Goal: Task Accomplishment & Management: Complete application form

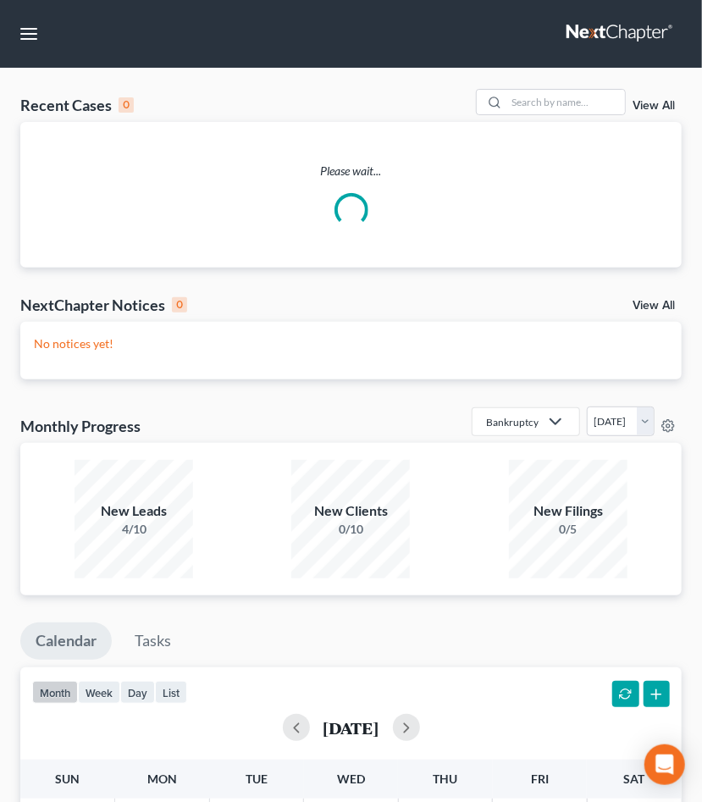
click at [20, 52] on nav "Home New Case Client Portal Legal Aid Society of the Orange County Bar Associat…" at bounding box center [351, 34] width 702 height 68
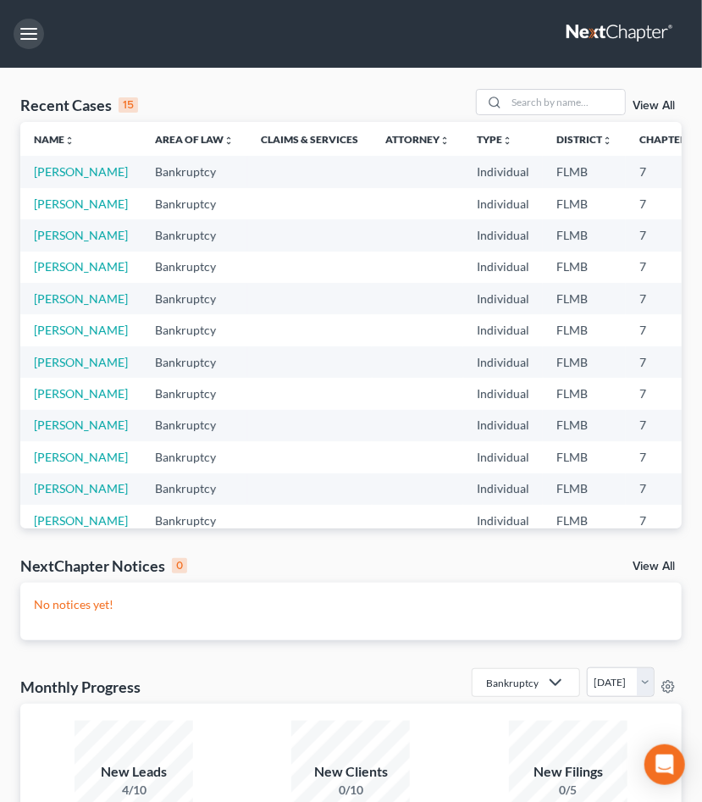
click at [29, 32] on button "button" at bounding box center [29, 34] width 30 height 30
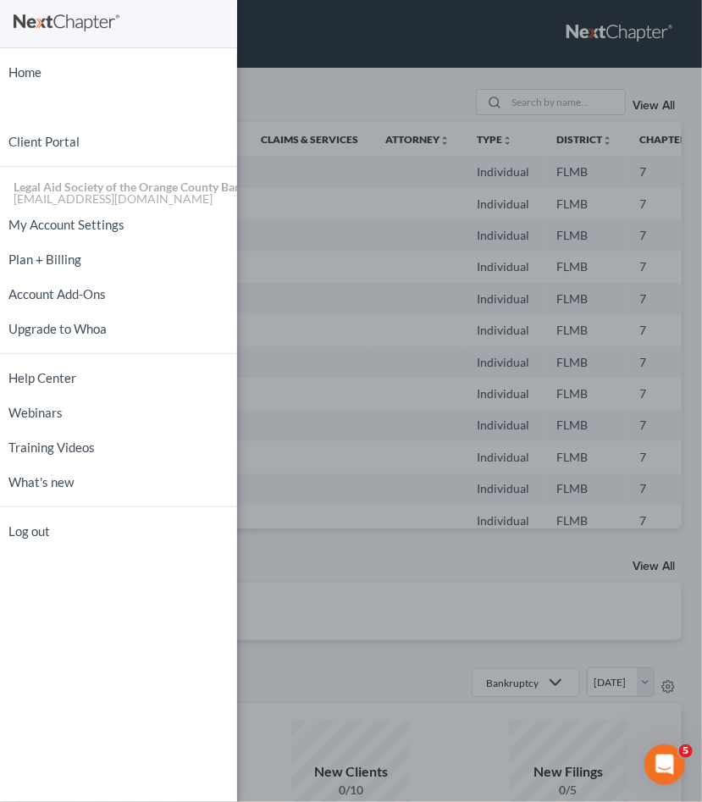
click at [264, 51] on div "Home New Case Client Portal Legal Aid Society of the Orange County Bar Associat…" at bounding box center [351, 401] width 702 height 802
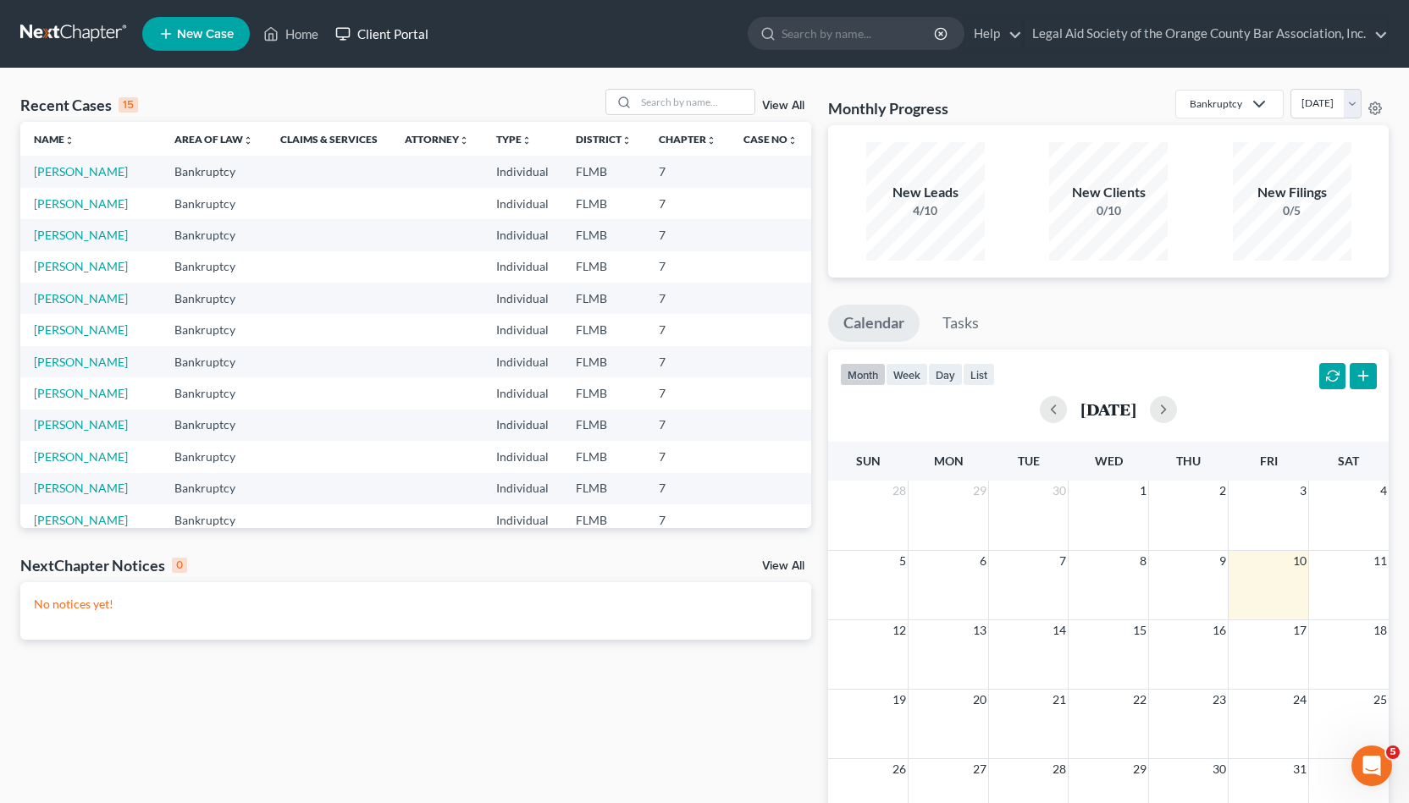
click at [376, 36] on link "Client Portal" at bounding box center [382, 34] width 110 height 30
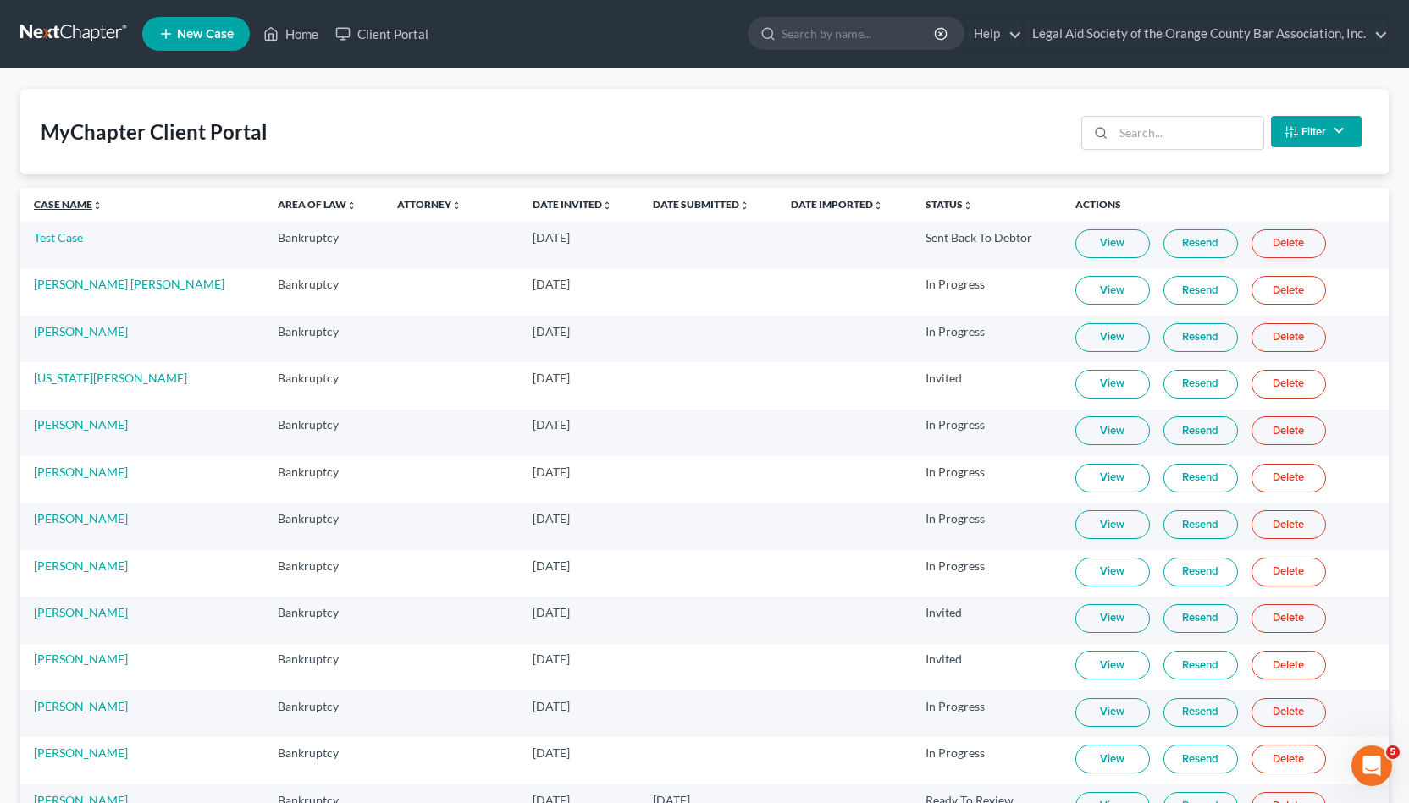
click at [62, 199] on link "Case Name unfold_more expand_more expand_less" at bounding box center [68, 204] width 69 height 13
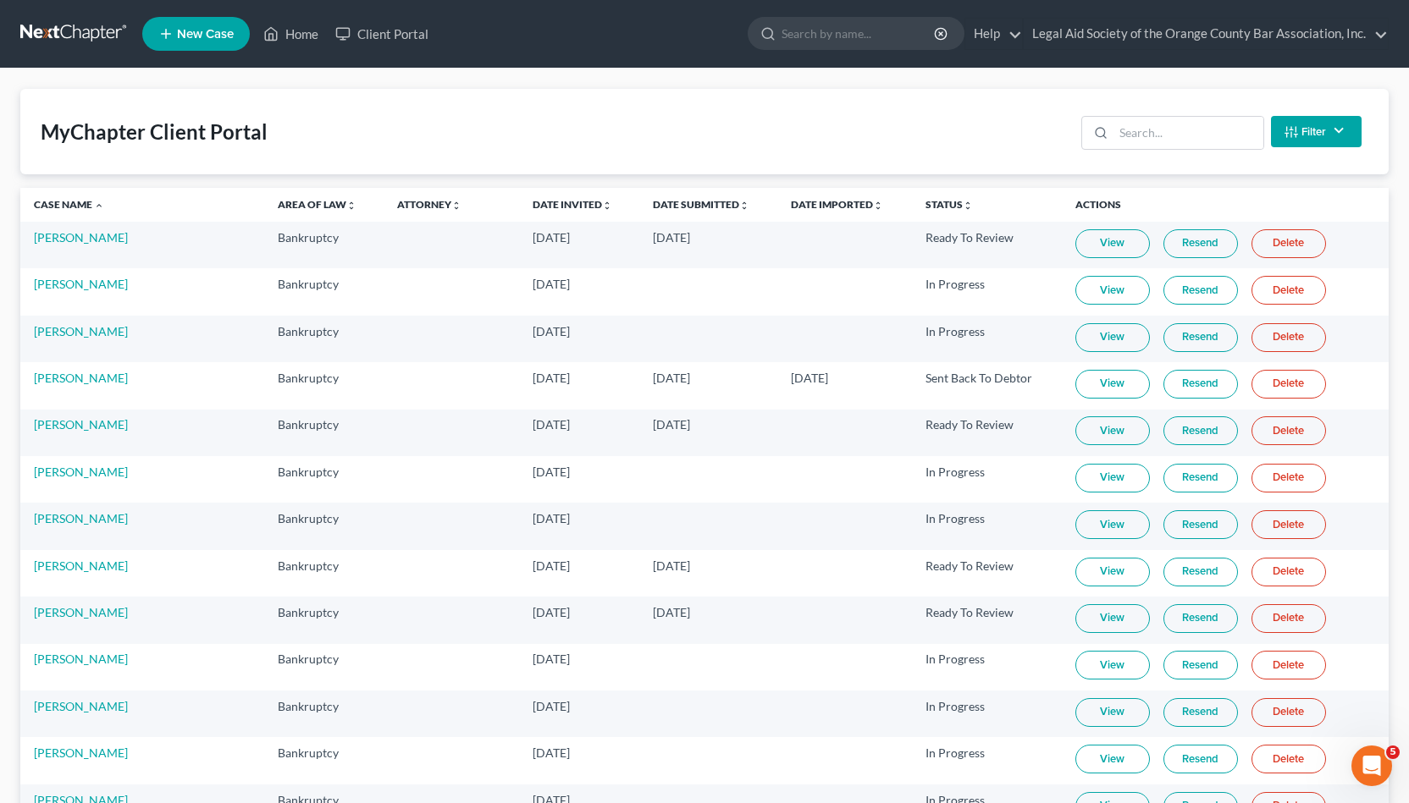
click at [701, 389] on link "View" at bounding box center [1112, 384] width 75 height 29
click at [78, 377] on link "[PERSON_NAME]" at bounding box center [81, 378] width 94 height 14
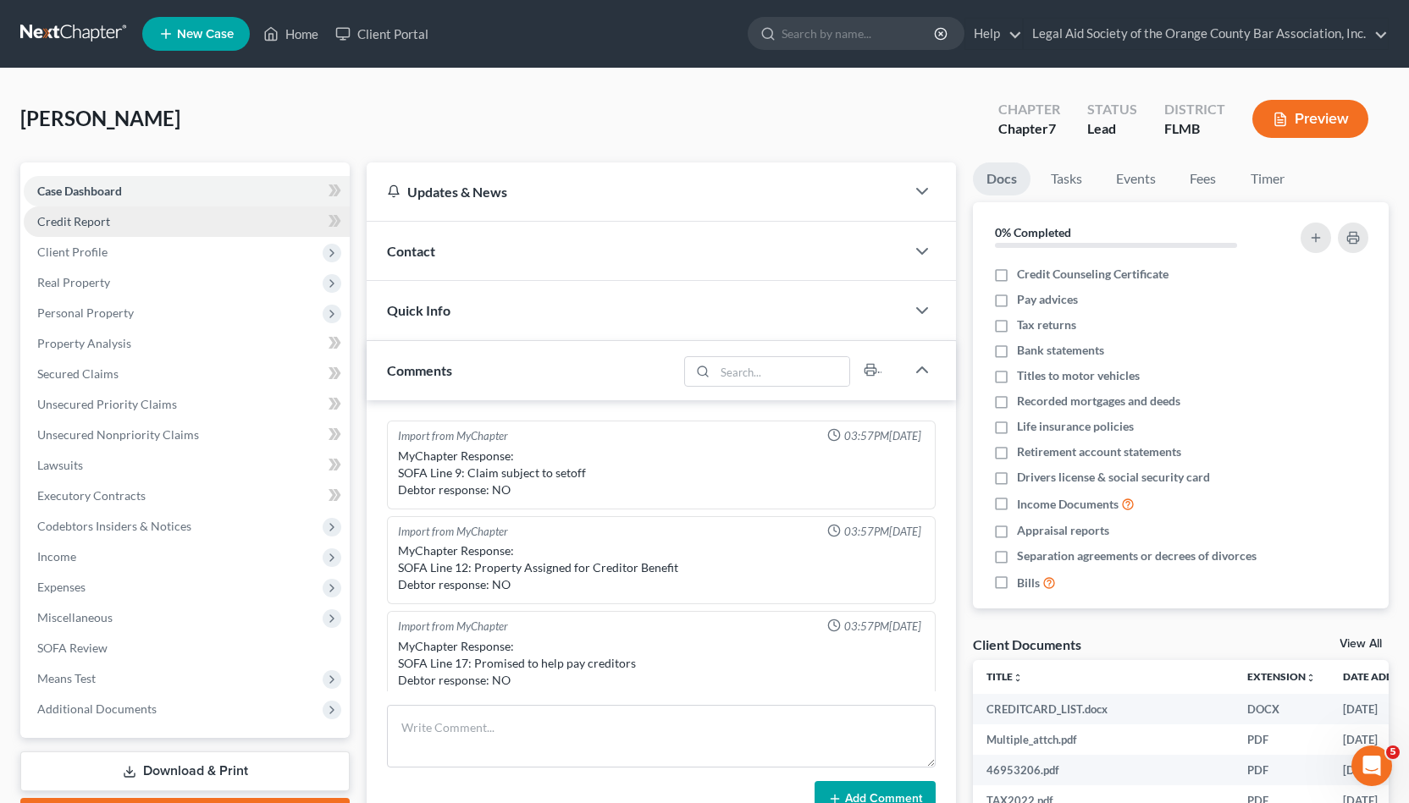
scroll to position [368, 0]
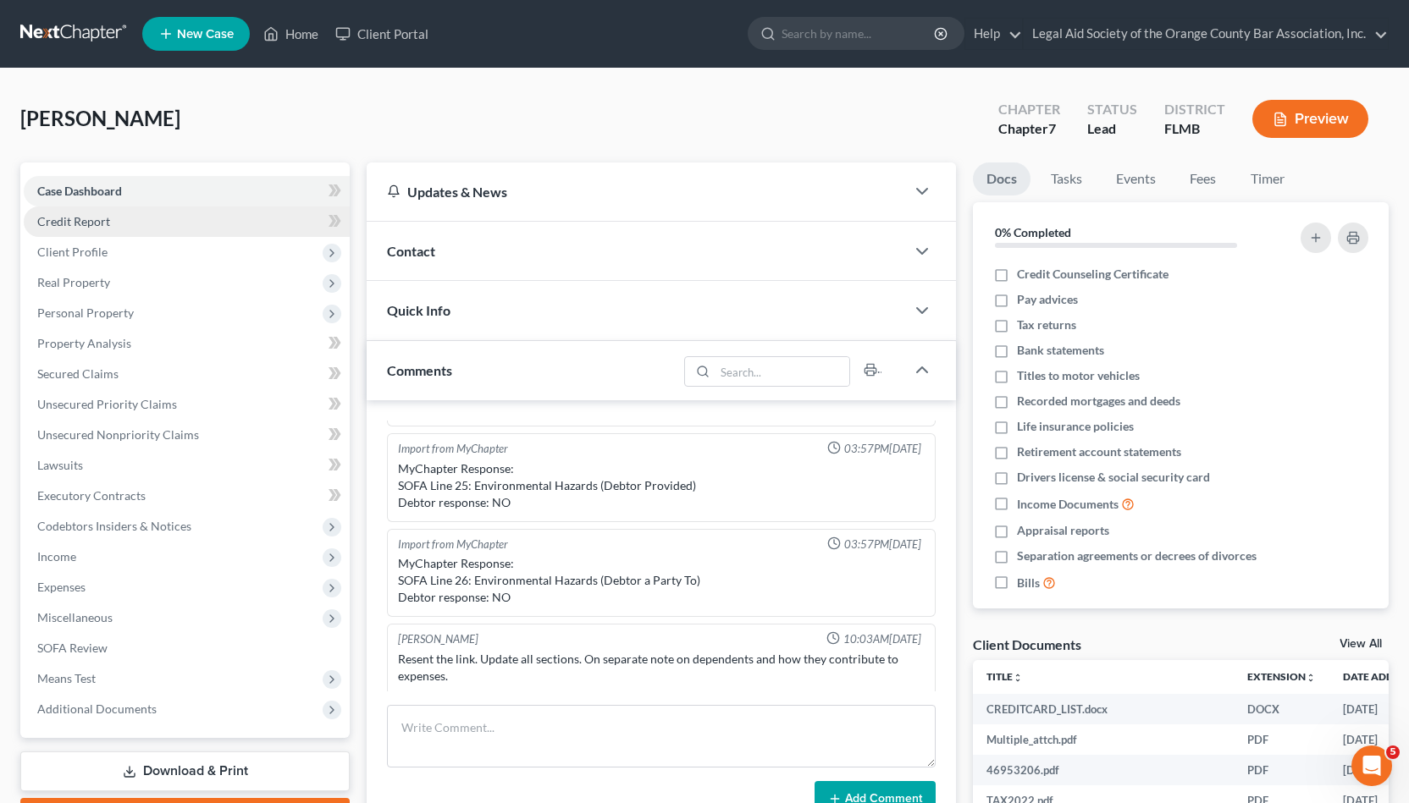
click at [119, 223] on link "Credit Report" at bounding box center [187, 222] width 326 height 30
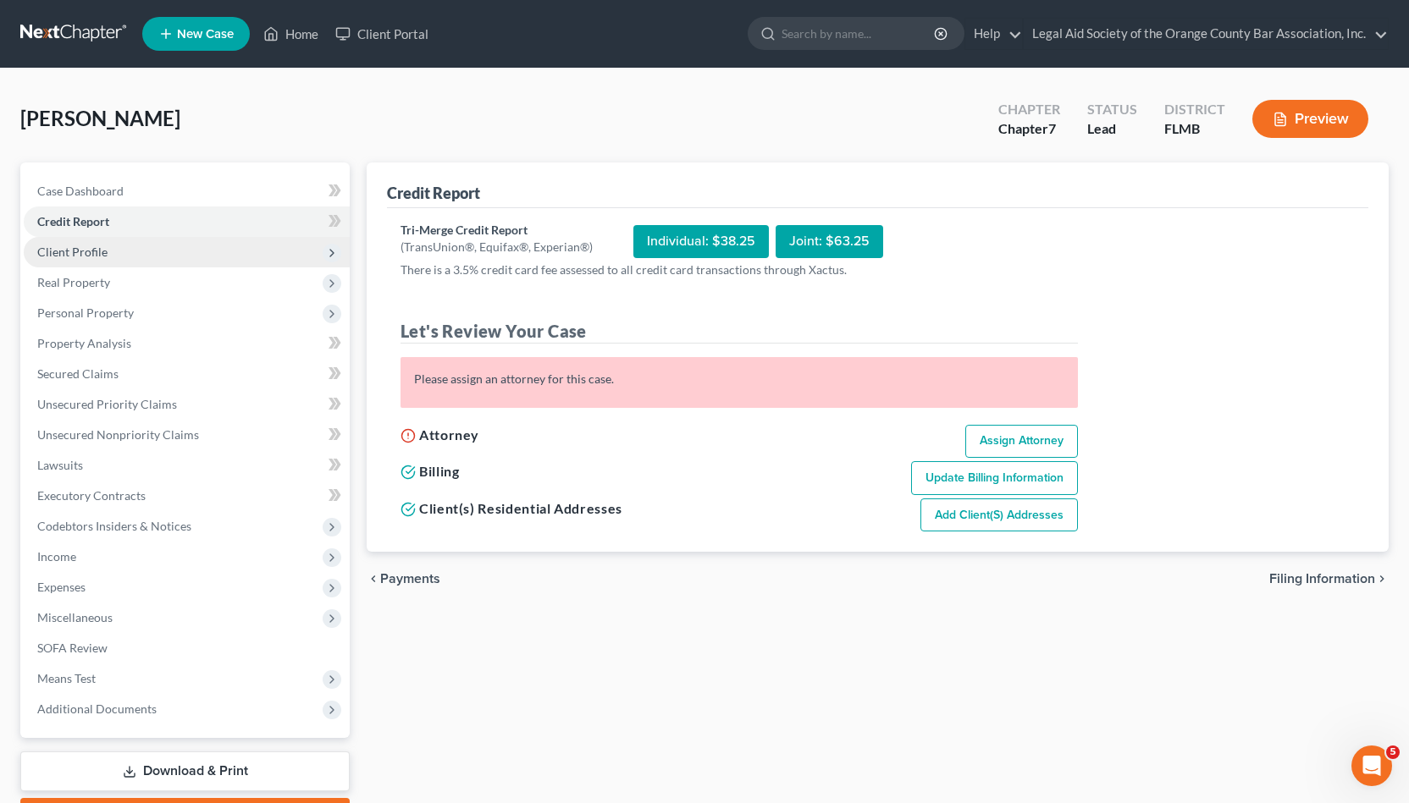
click at [123, 266] on span "Client Profile" at bounding box center [187, 252] width 326 height 30
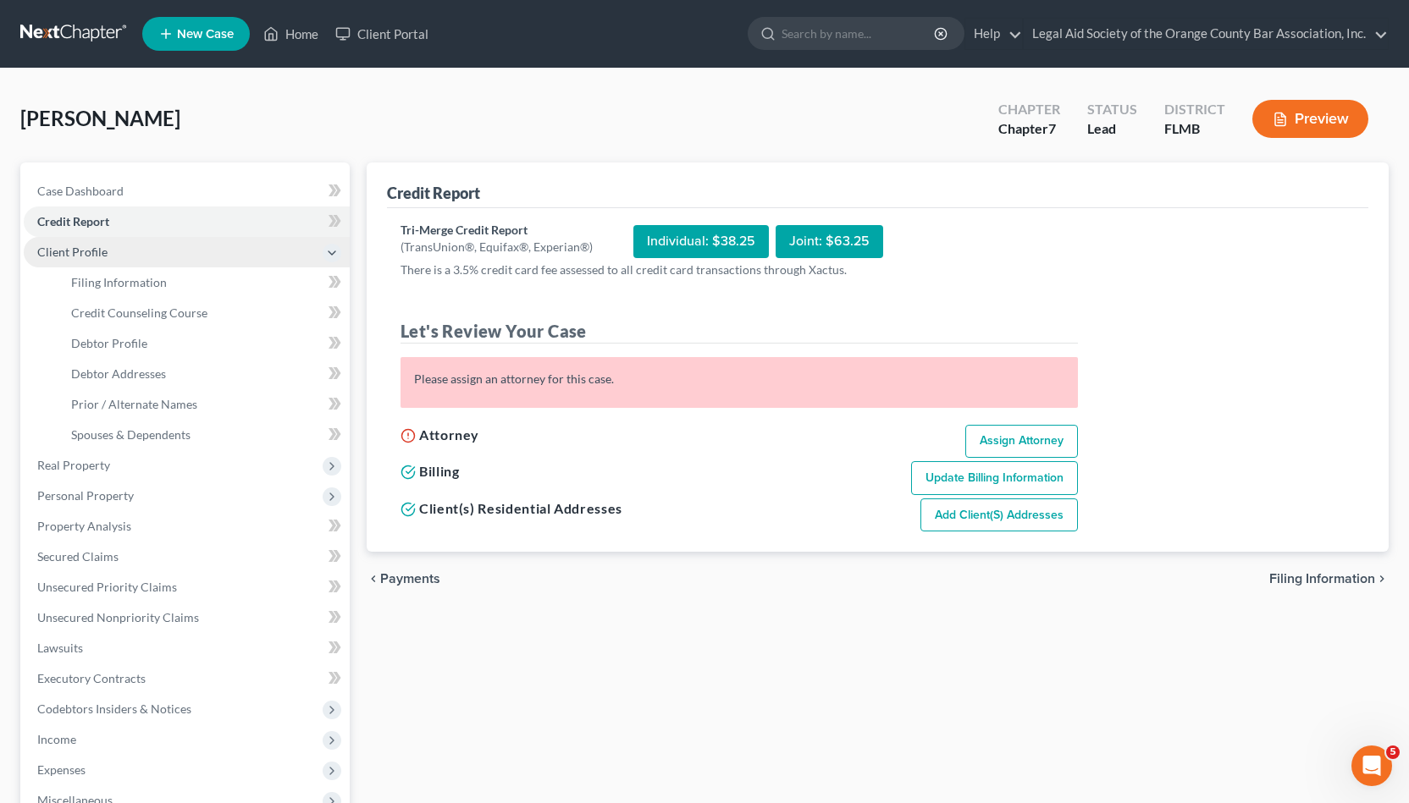
click at [134, 240] on span "Client Profile" at bounding box center [187, 252] width 326 height 30
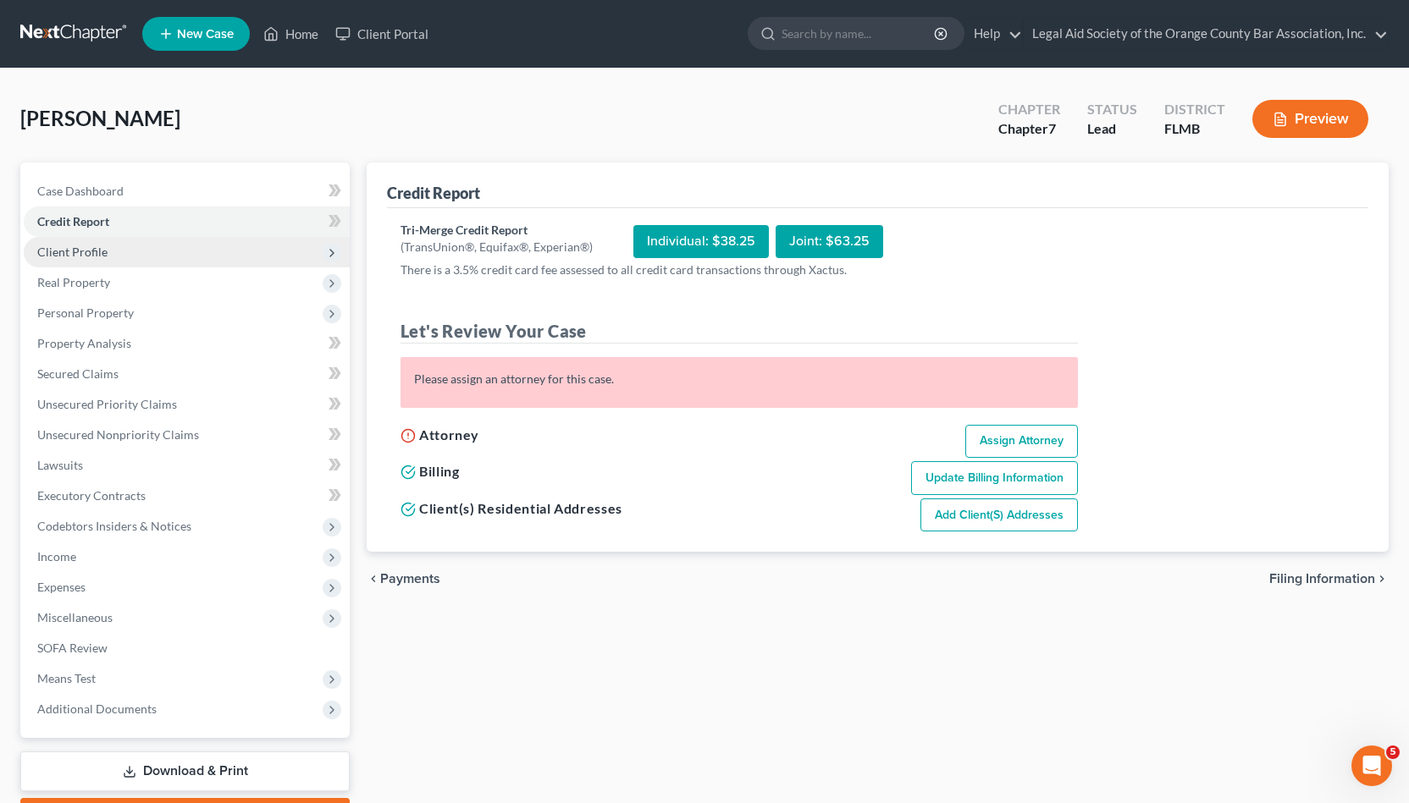
click at [131, 254] on span "Client Profile" at bounding box center [187, 252] width 326 height 30
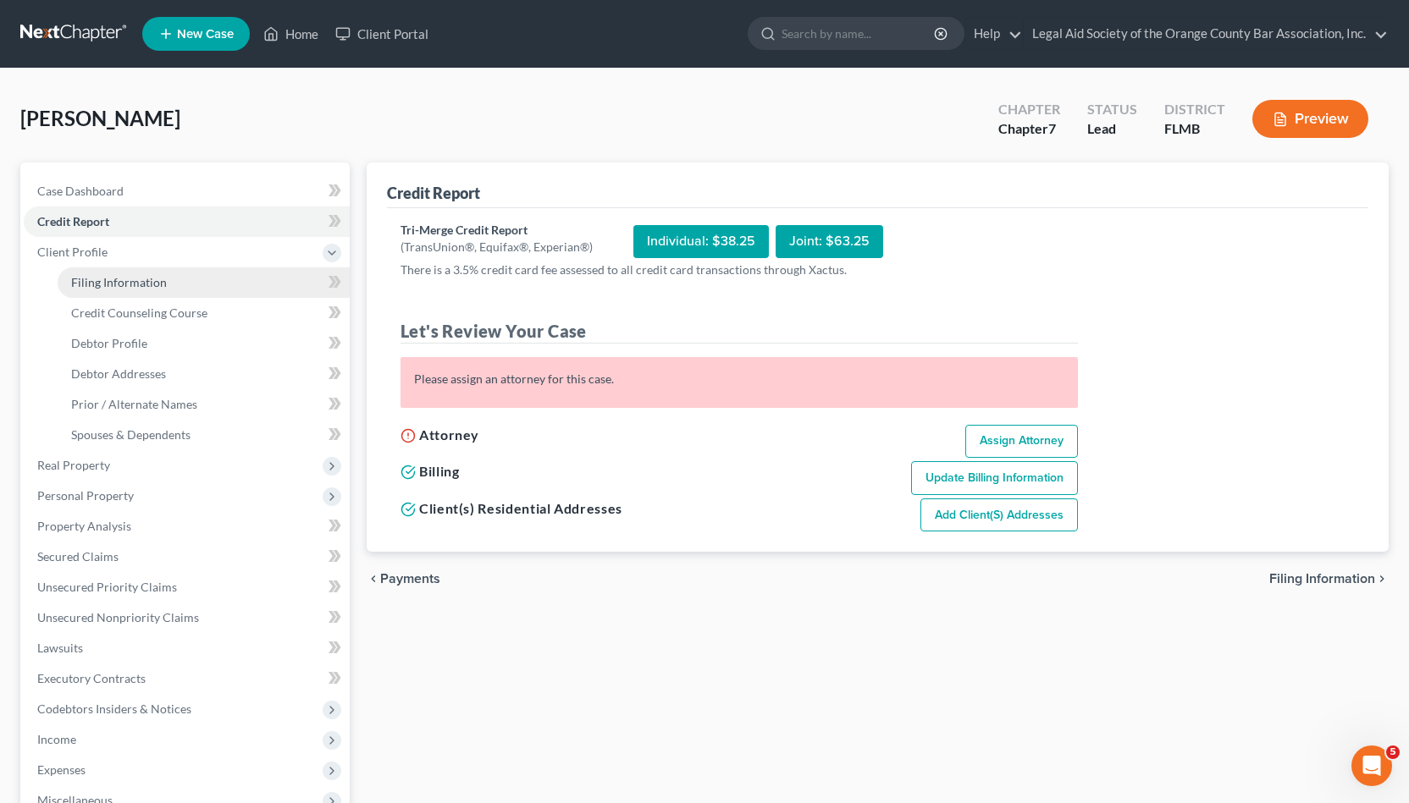
click at [133, 290] on link "Filing Information" at bounding box center [204, 283] width 292 height 30
select select "1"
select select "0"
select select "9"
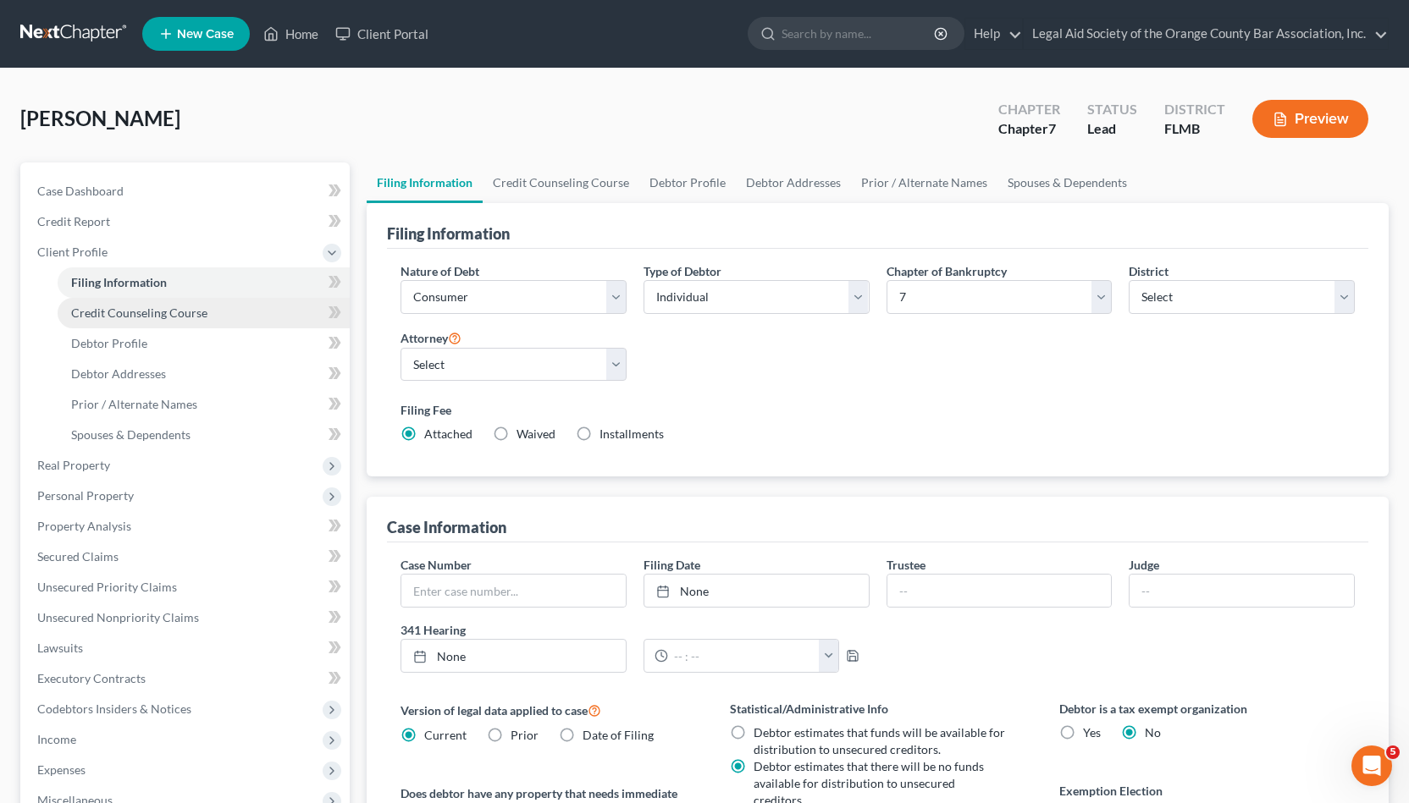
click at [133, 311] on span "Credit Counseling Course" at bounding box center [139, 313] width 136 height 14
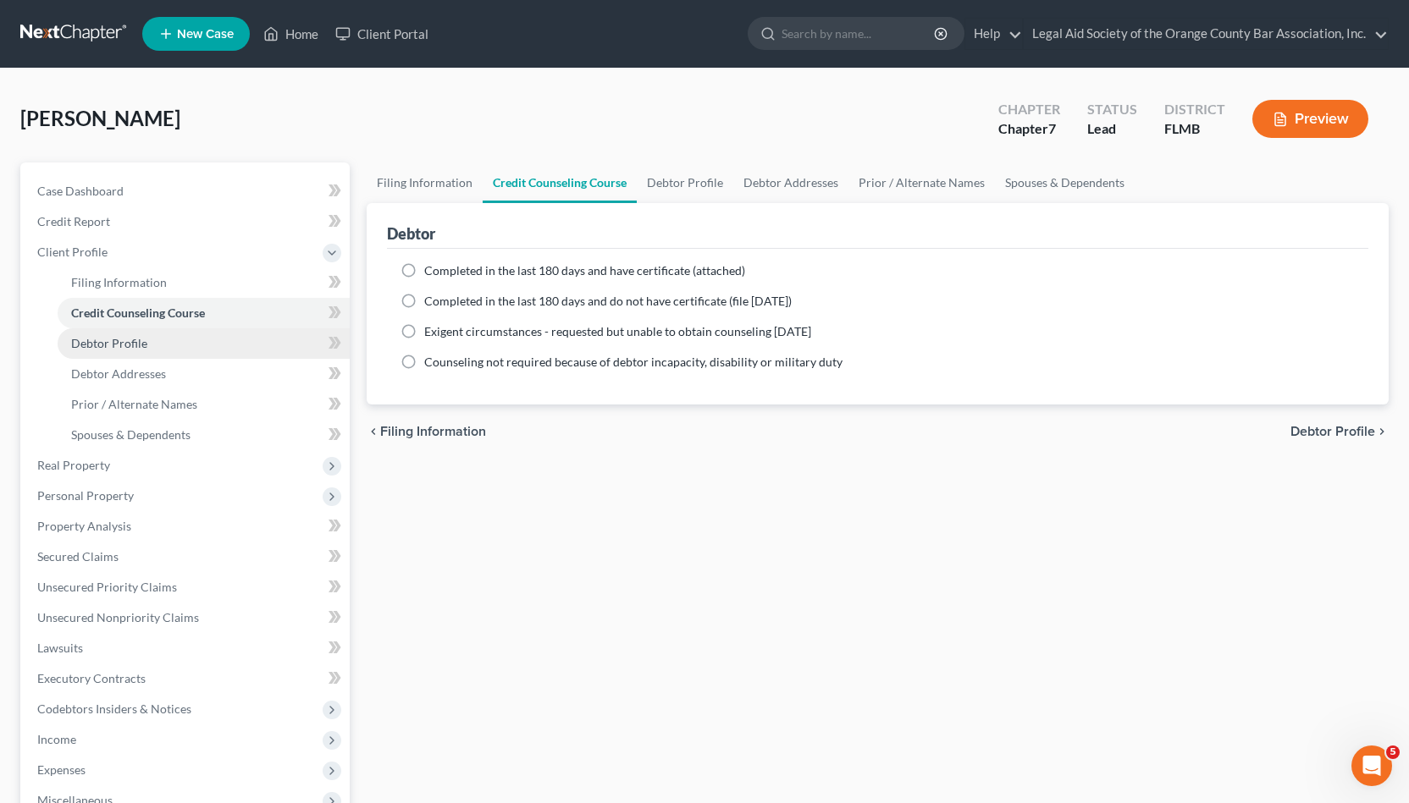
click at [152, 355] on link "Debtor Profile" at bounding box center [204, 343] width 292 height 30
select select "3"
select select "5"
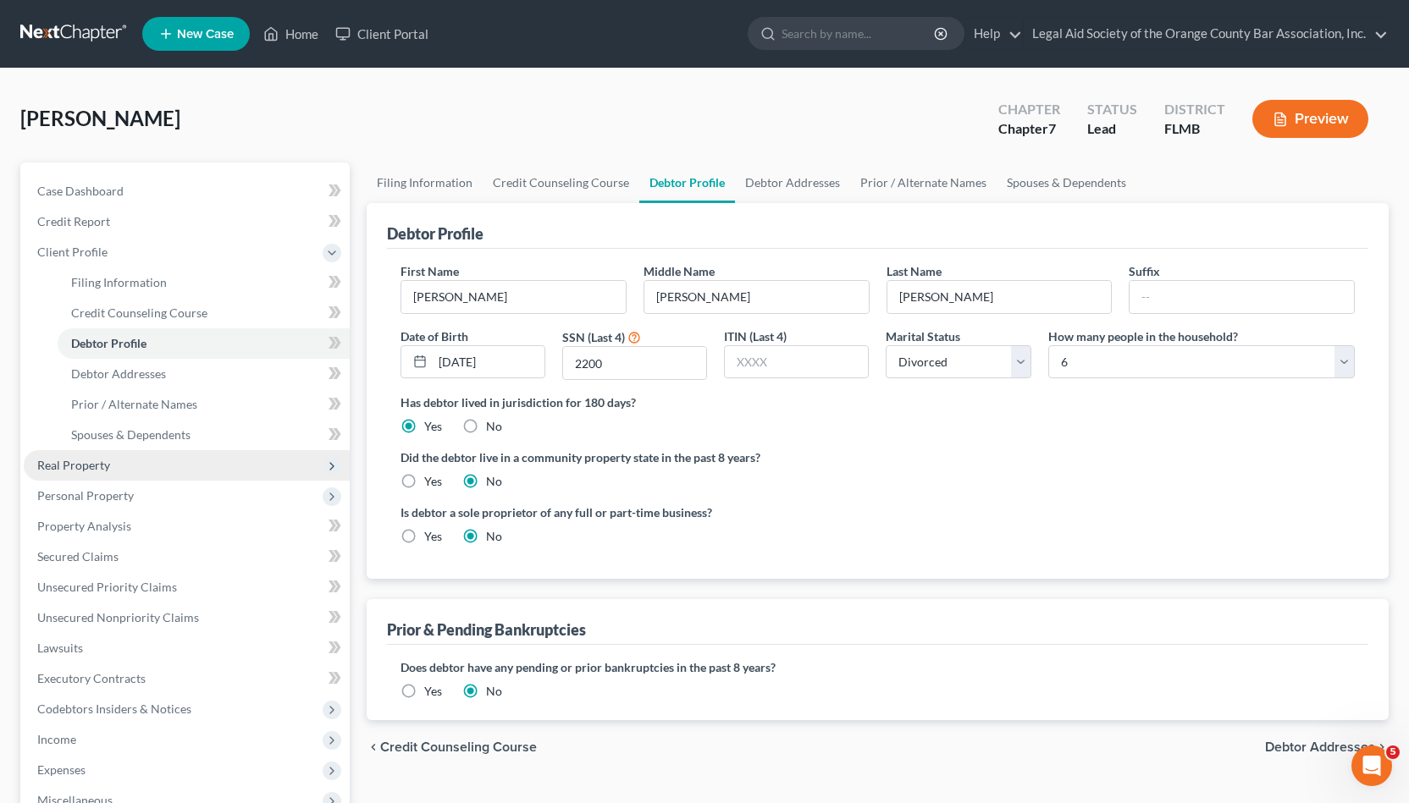
click at [155, 460] on span "Real Property" at bounding box center [187, 465] width 326 height 30
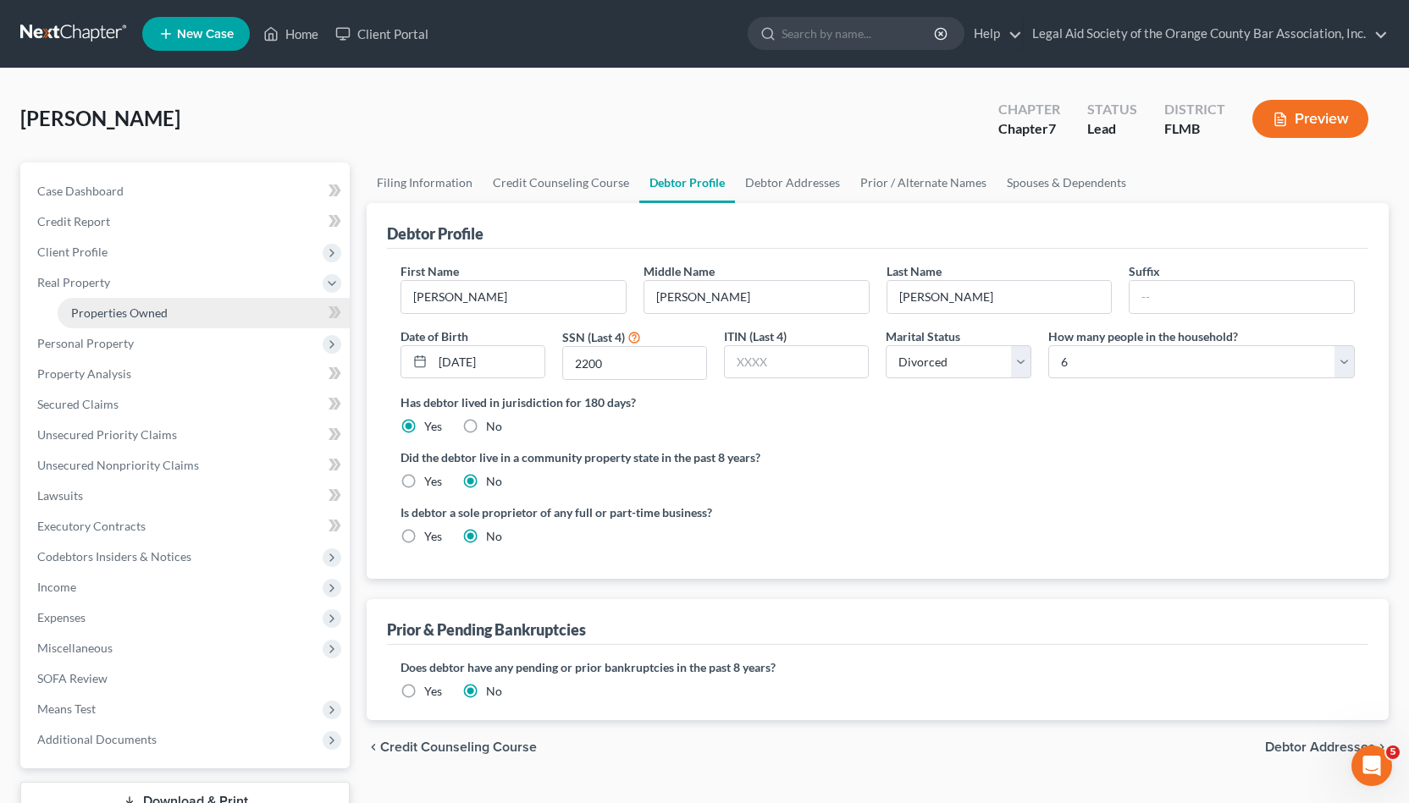
click at [168, 326] on link "Properties Owned" at bounding box center [204, 313] width 292 height 30
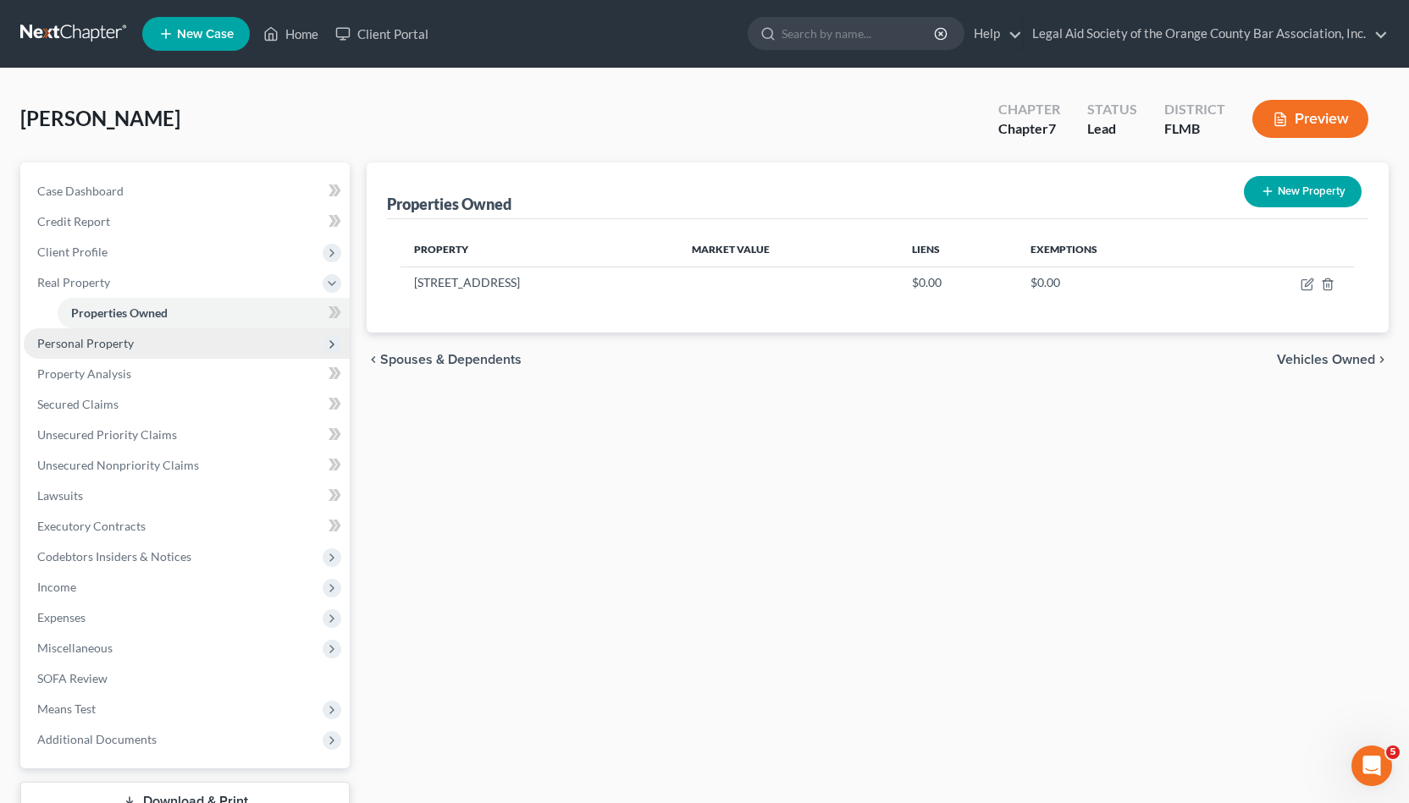
click at [168, 338] on span "Personal Property" at bounding box center [187, 343] width 326 height 30
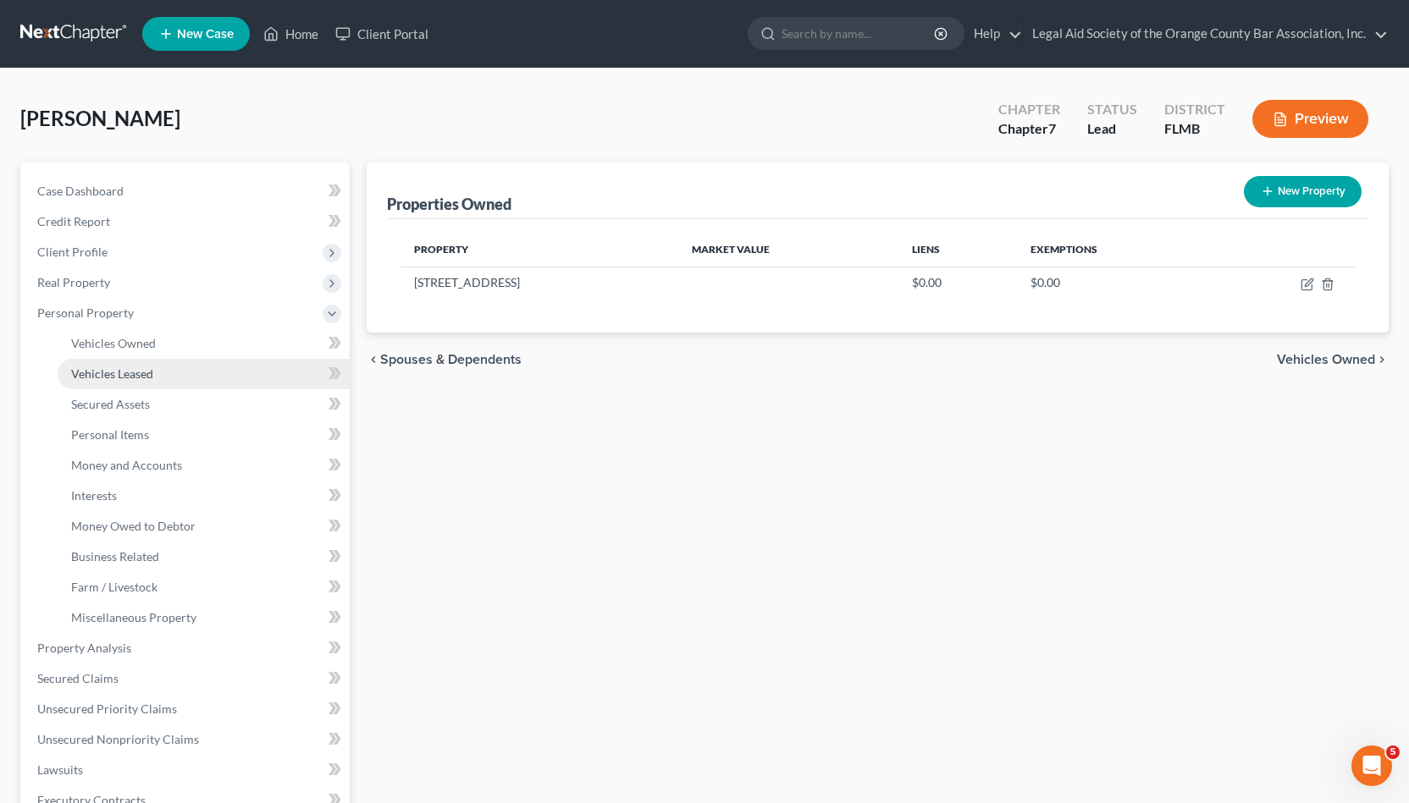
click at [169, 369] on link "Vehicles Leased" at bounding box center [204, 374] width 292 height 30
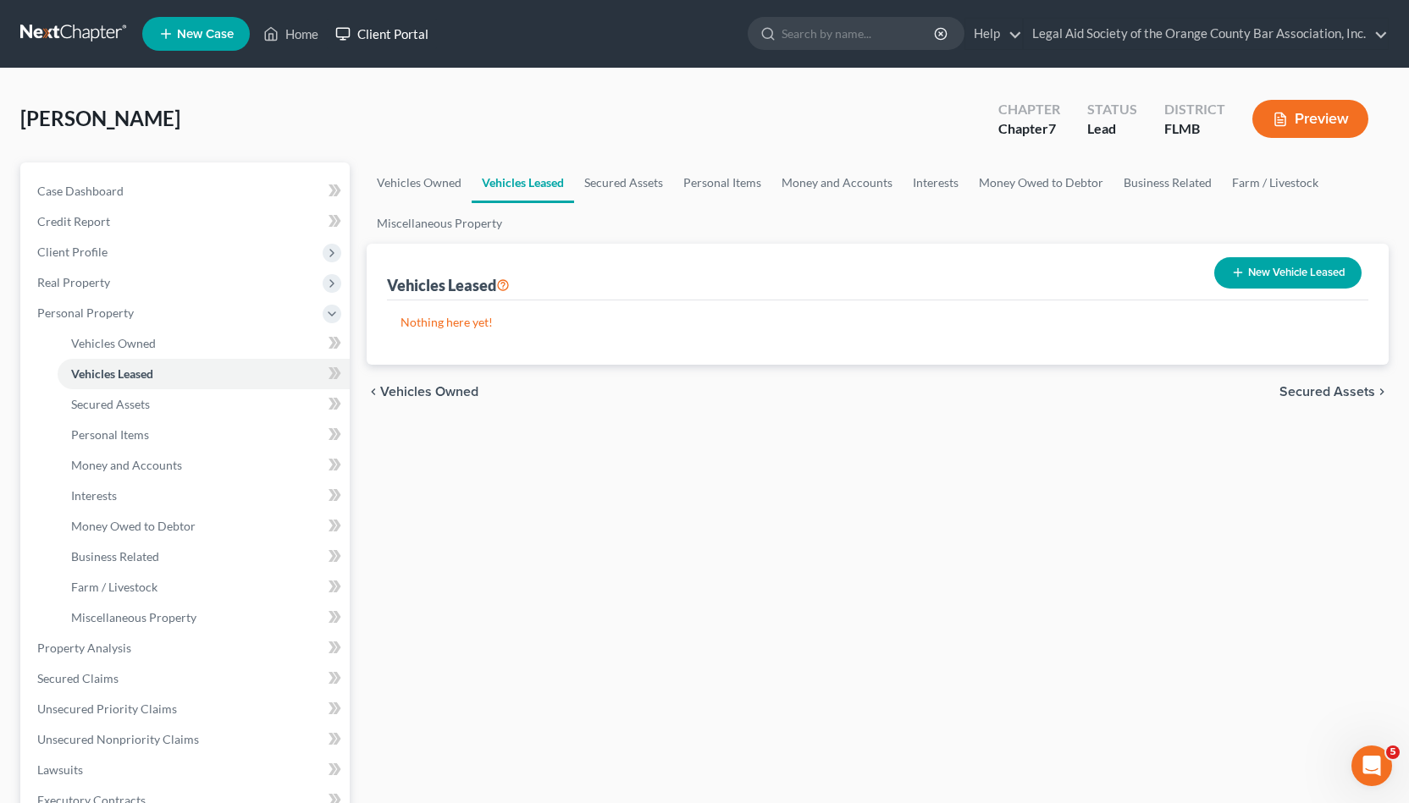
click at [358, 34] on link "Client Portal" at bounding box center [382, 34] width 110 height 30
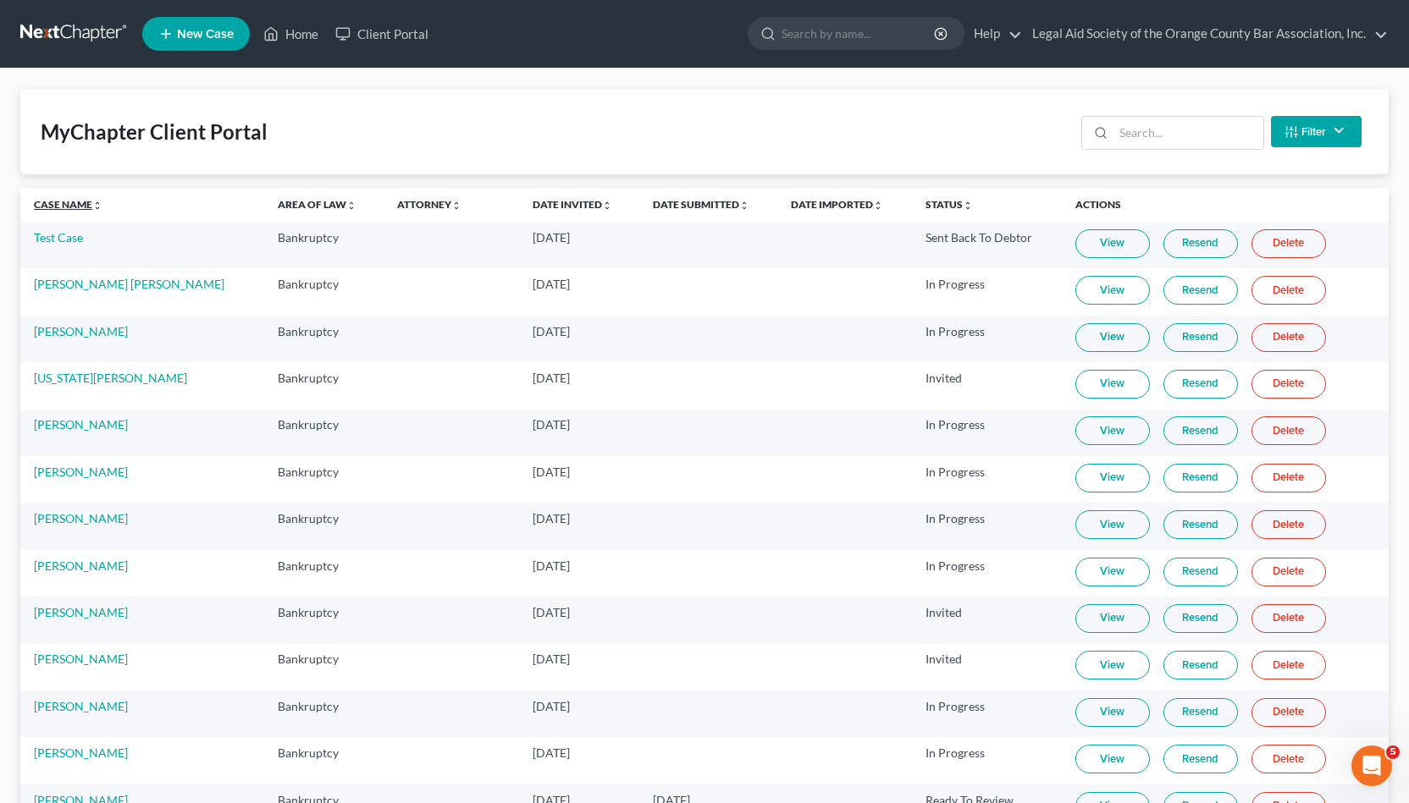
click at [76, 201] on link "Case Name unfold_more expand_more expand_less" at bounding box center [68, 204] width 69 height 13
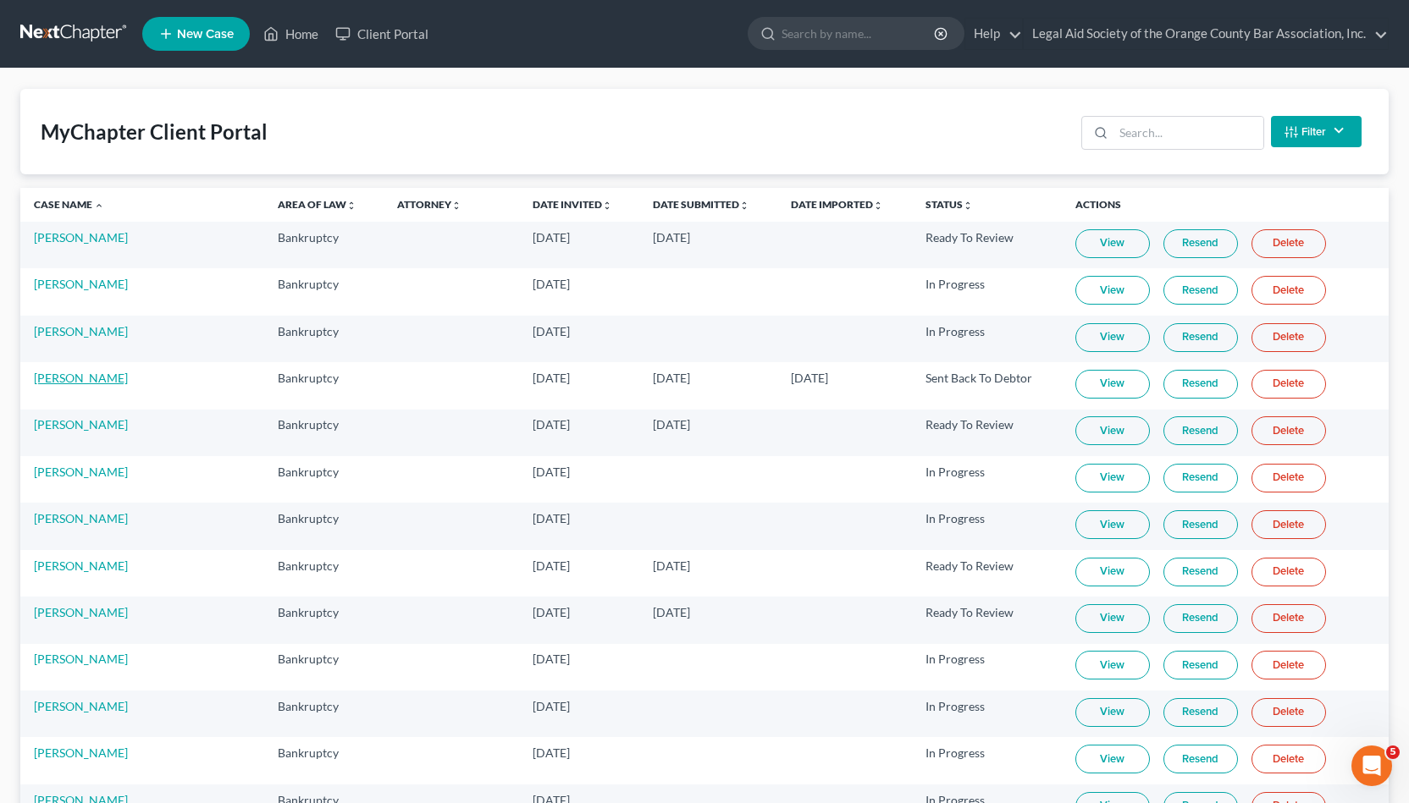
click at [81, 371] on link "[PERSON_NAME]" at bounding box center [81, 378] width 94 height 14
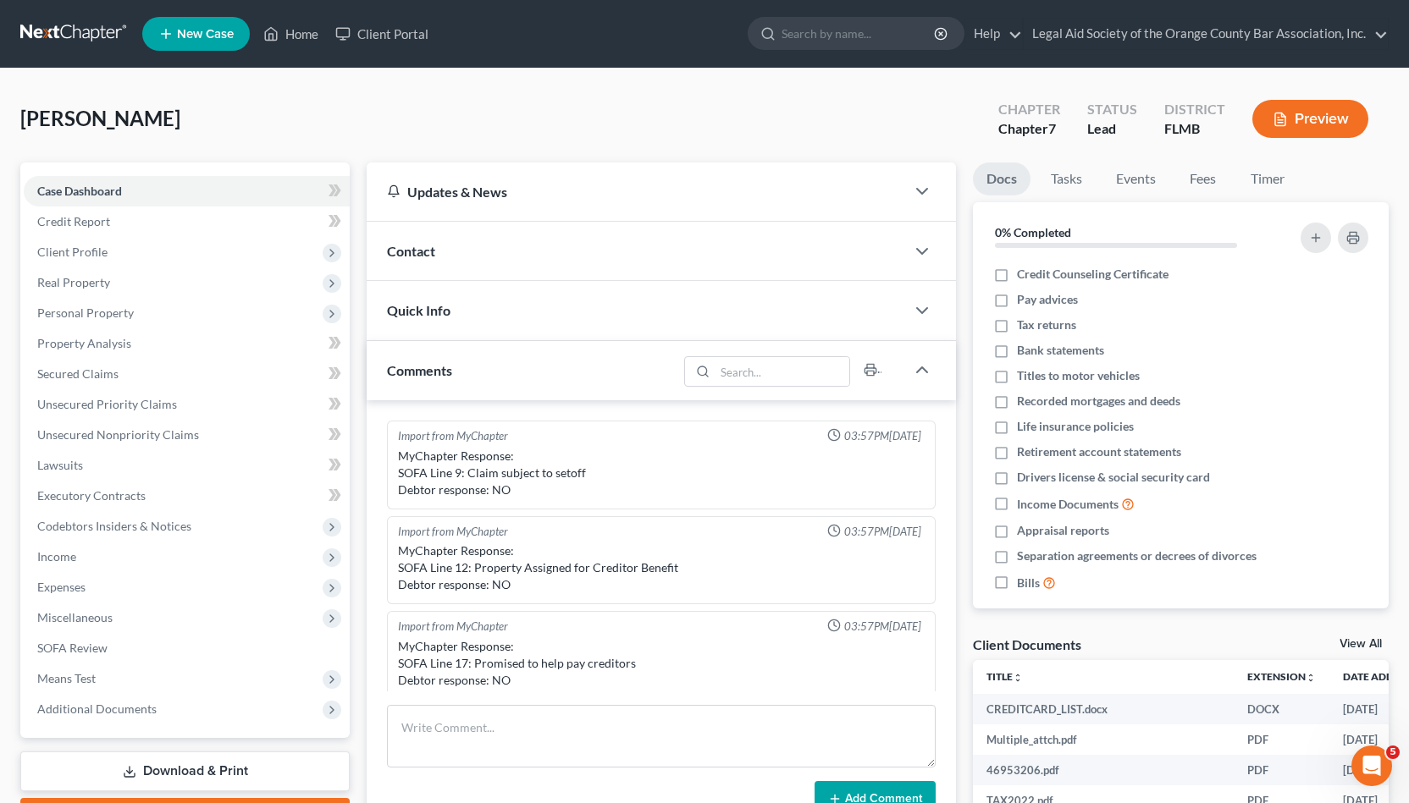
scroll to position [368, 0]
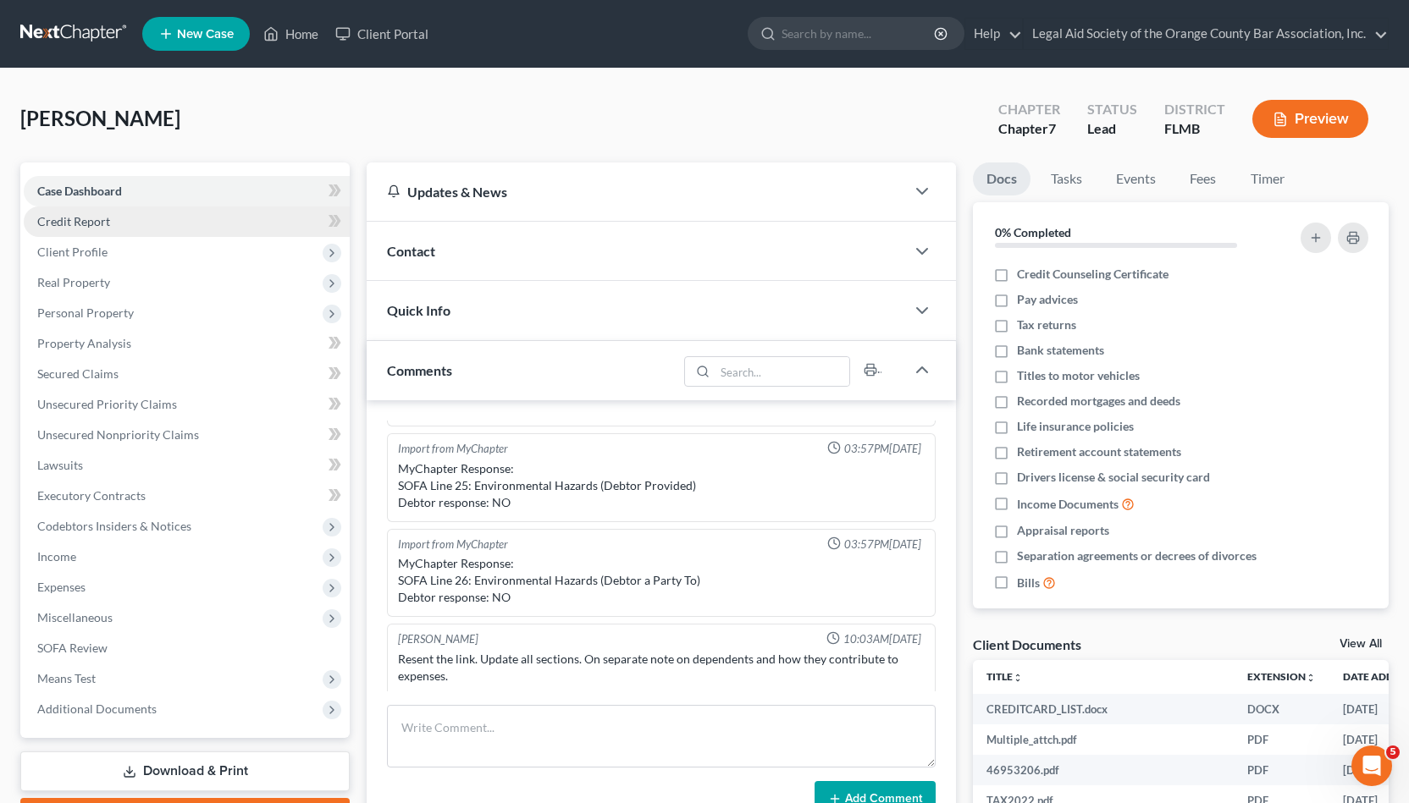
click at [188, 222] on link "Credit Report" at bounding box center [187, 222] width 326 height 30
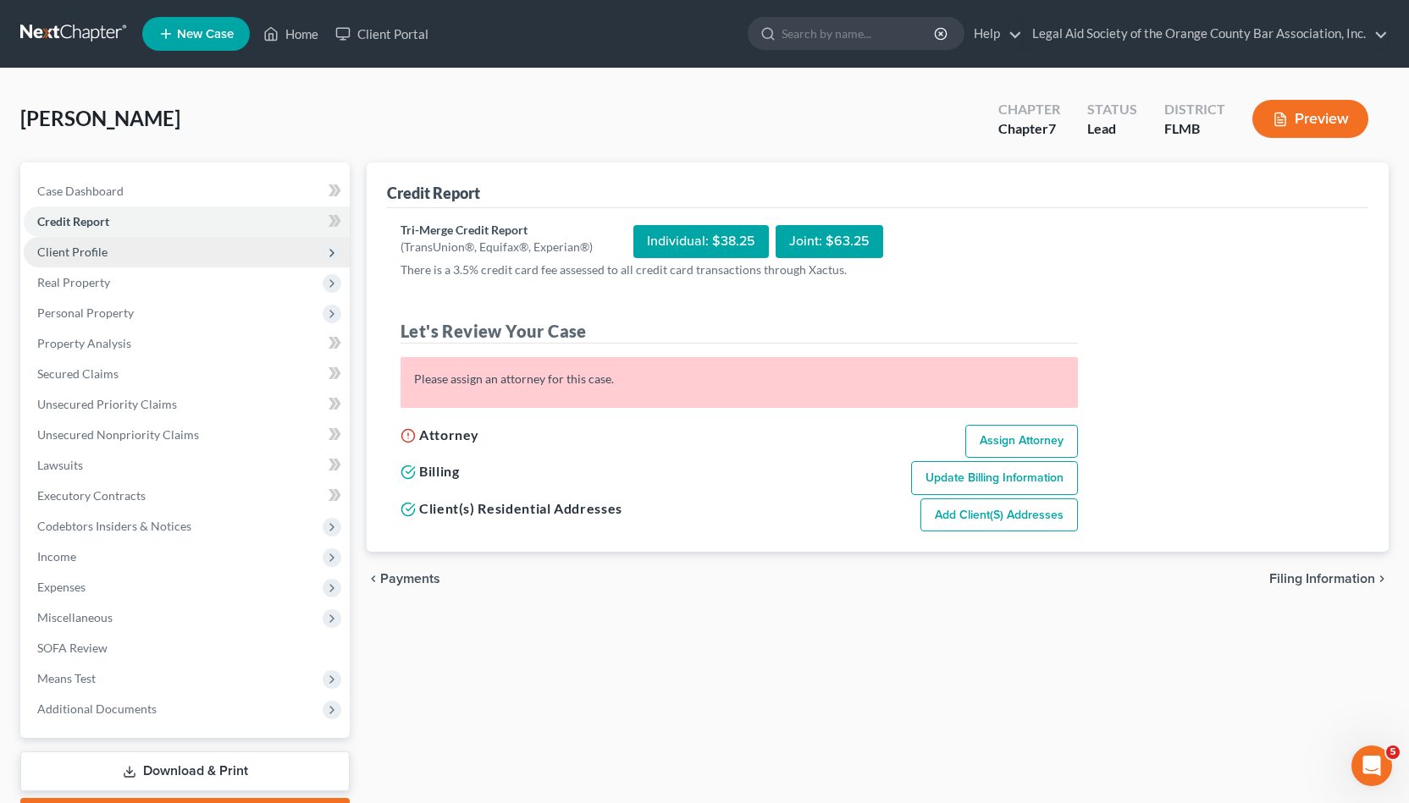
click at [188, 240] on span "Client Profile" at bounding box center [187, 252] width 326 height 30
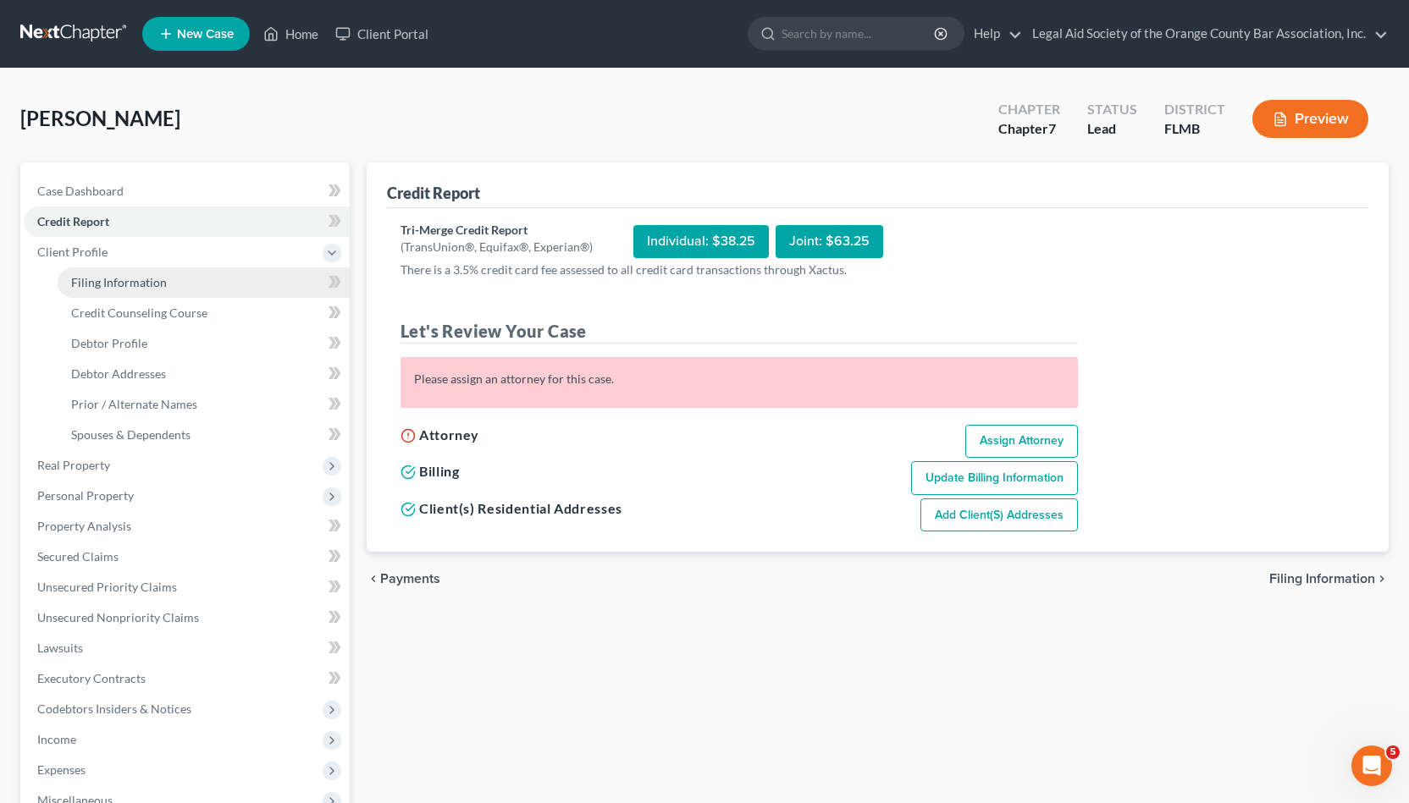
click at [185, 269] on link "Filing Information" at bounding box center [204, 283] width 292 height 30
select select "1"
select select "0"
select select "15"
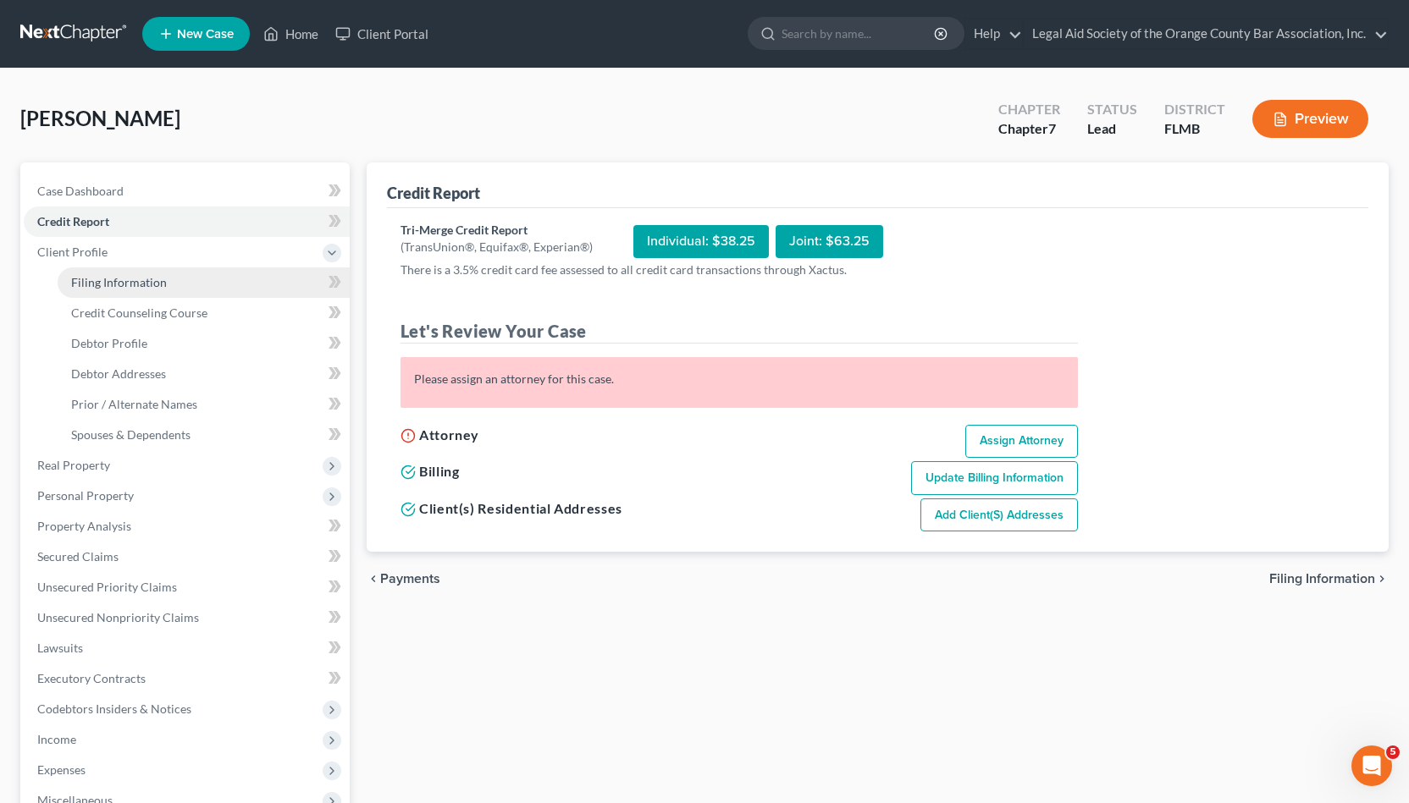
select select "9"
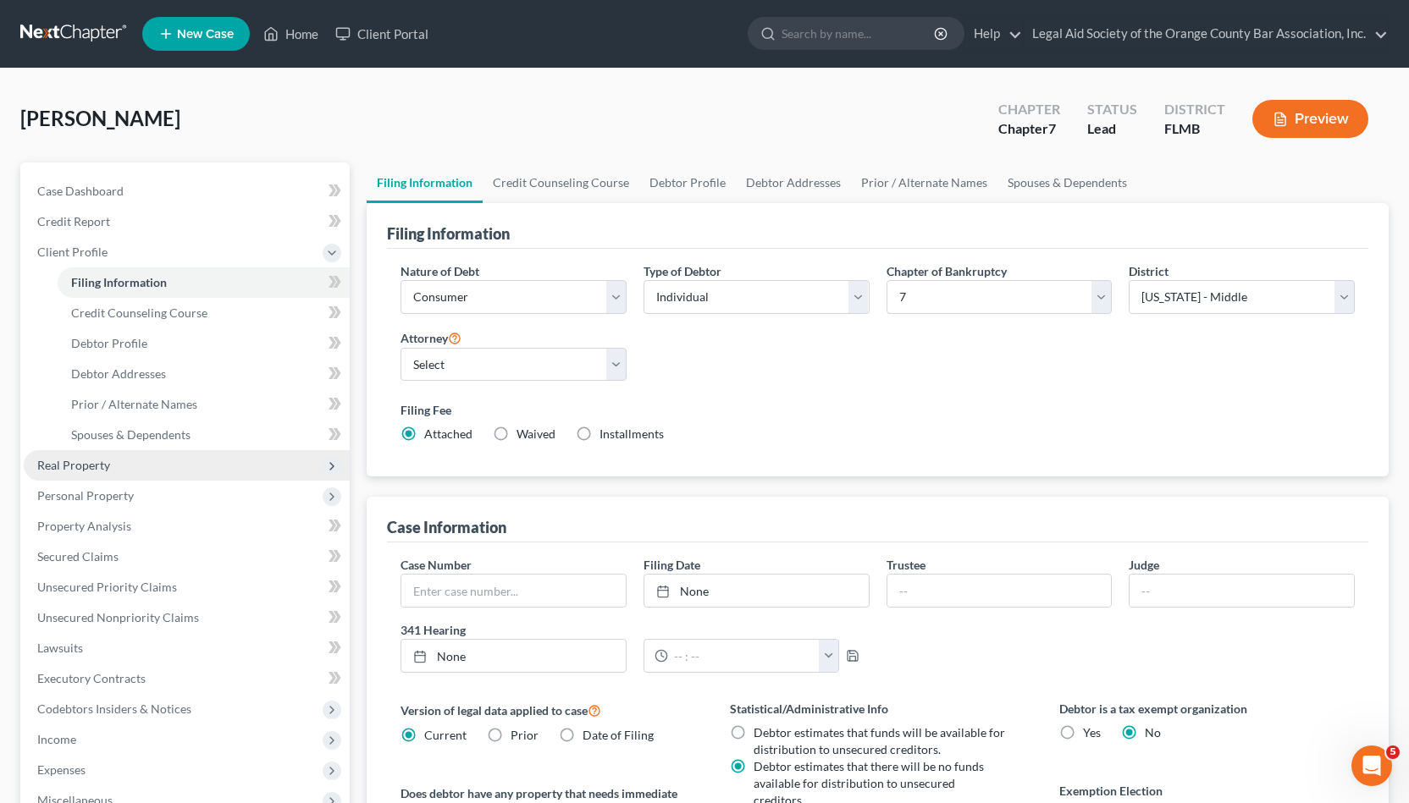
click at [142, 460] on span "Real Property" at bounding box center [187, 465] width 326 height 30
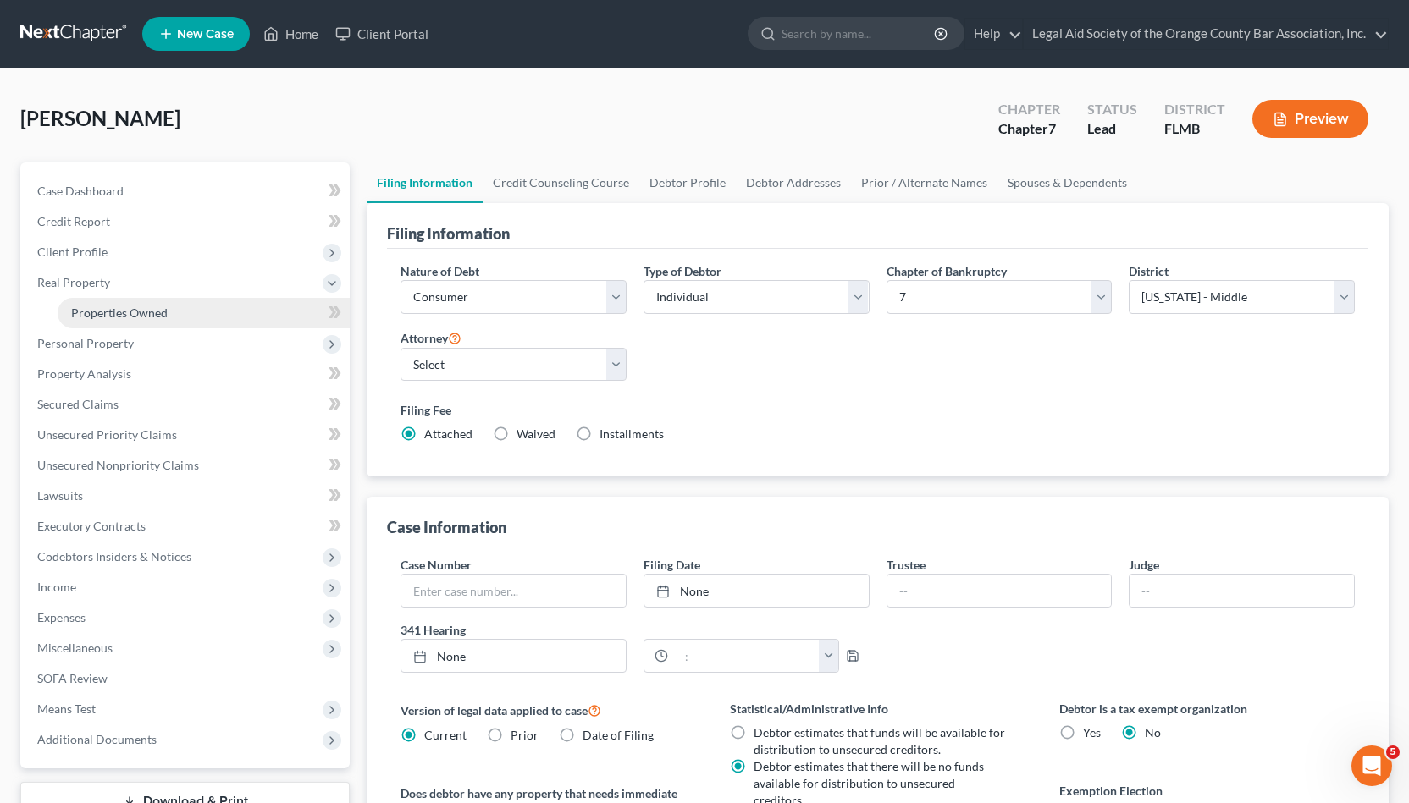
click at [171, 303] on link "Properties Owned" at bounding box center [204, 313] width 292 height 30
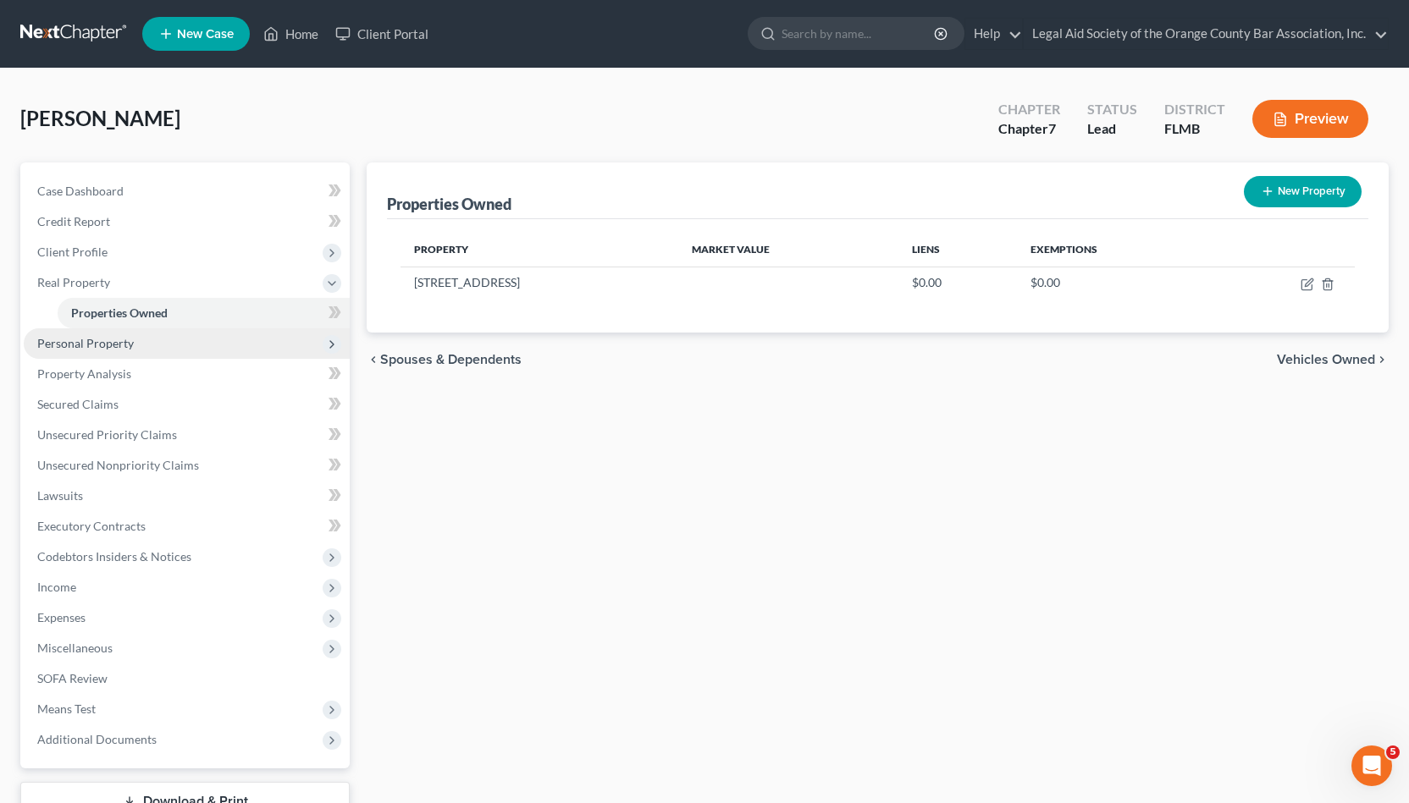
click at [152, 333] on span "Personal Property" at bounding box center [187, 343] width 326 height 30
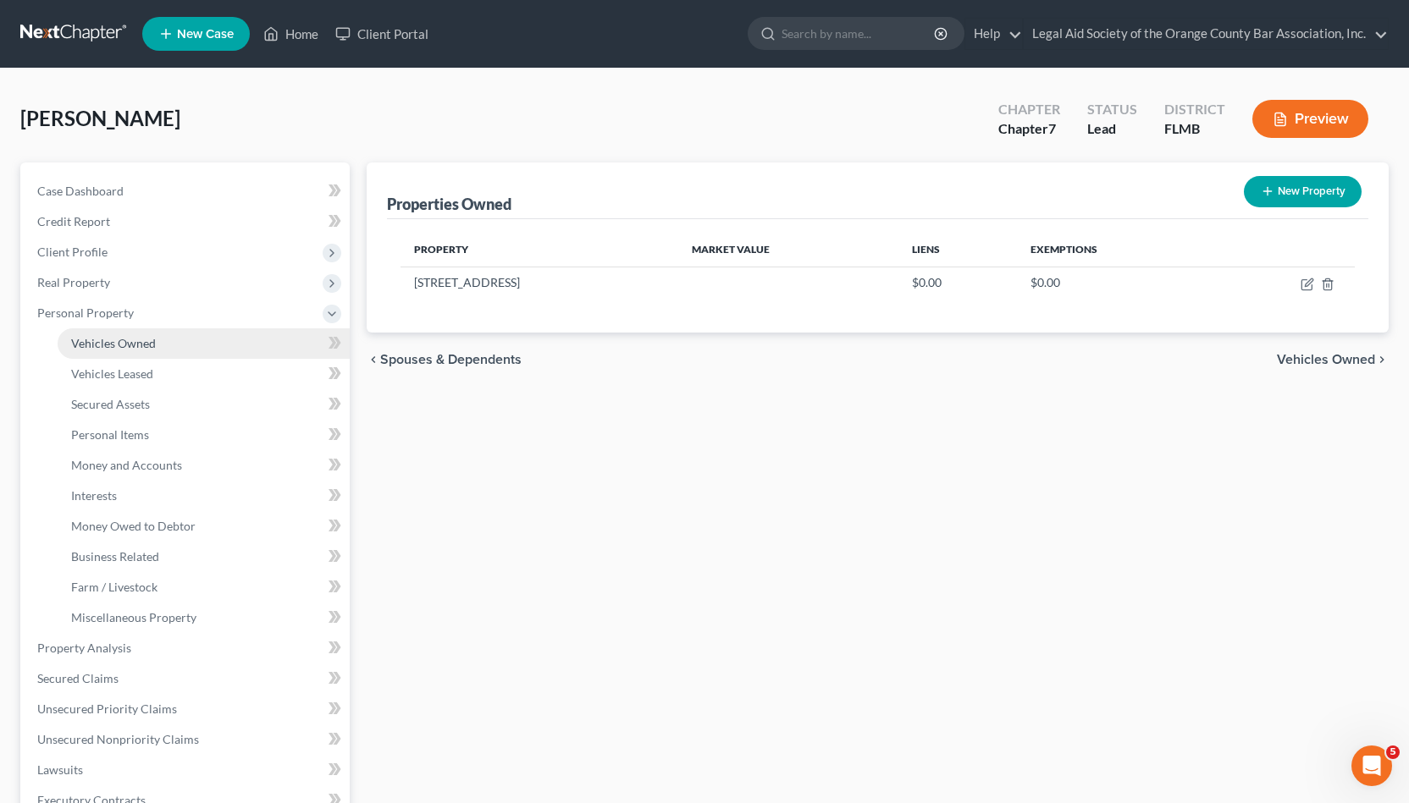
click at [175, 342] on link "Vehicles Owned" at bounding box center [204, 343] width 292 height 30
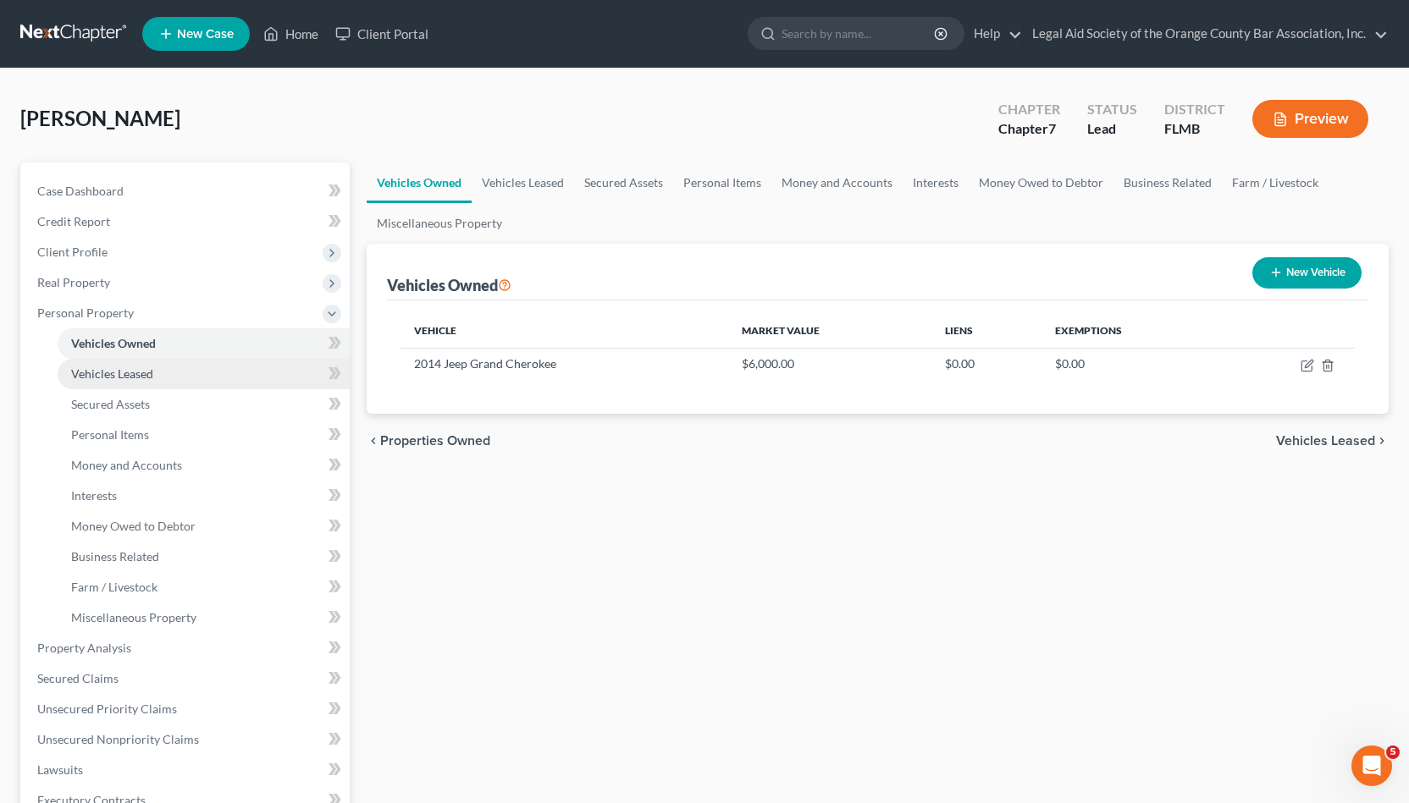
click at [213, 375] on link "Vehicles Leased" at bounding box center [204, 374] width 292 height 30
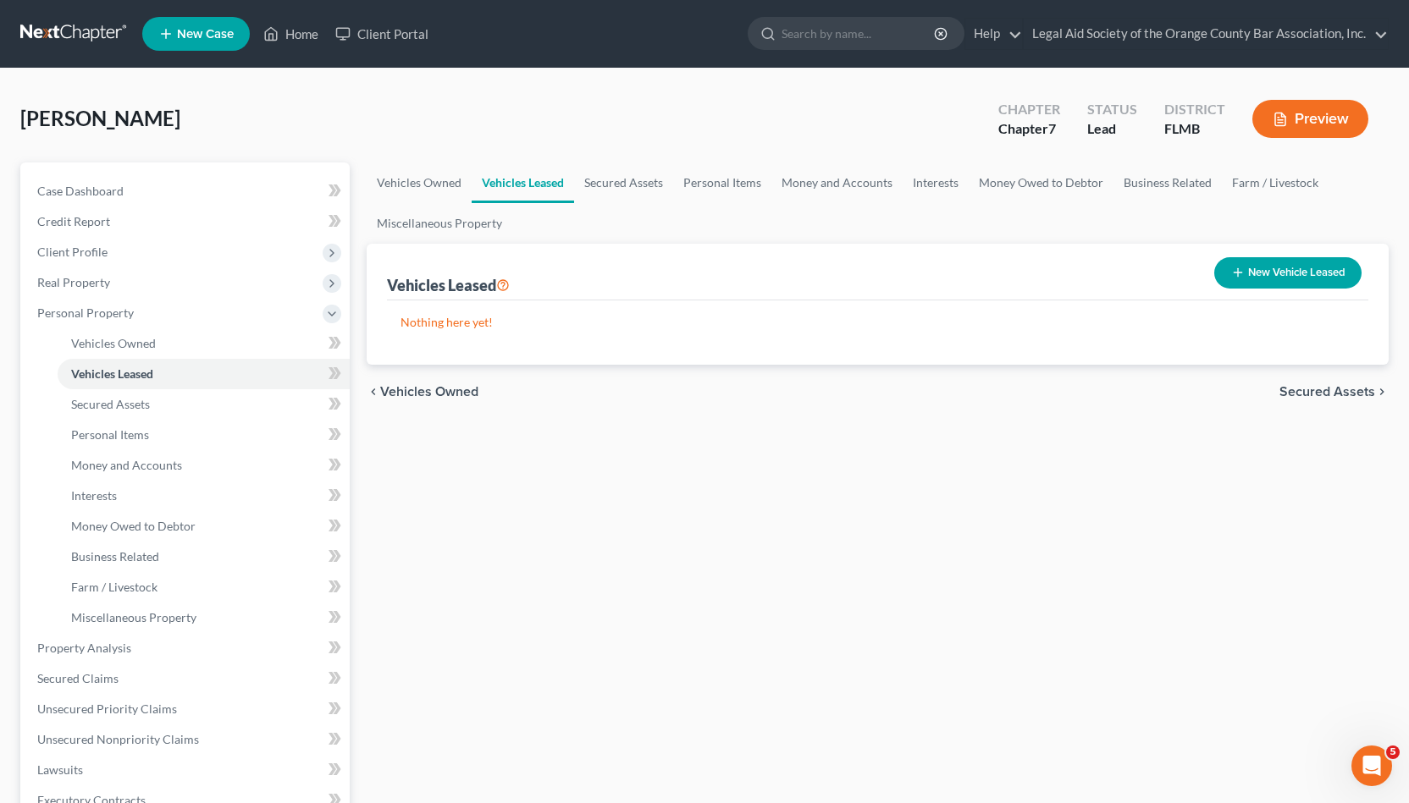
click at [701, 265] on button "New Vehicle Leased" at bounding box center [1287, 272] width 147 height 31
select select "0"
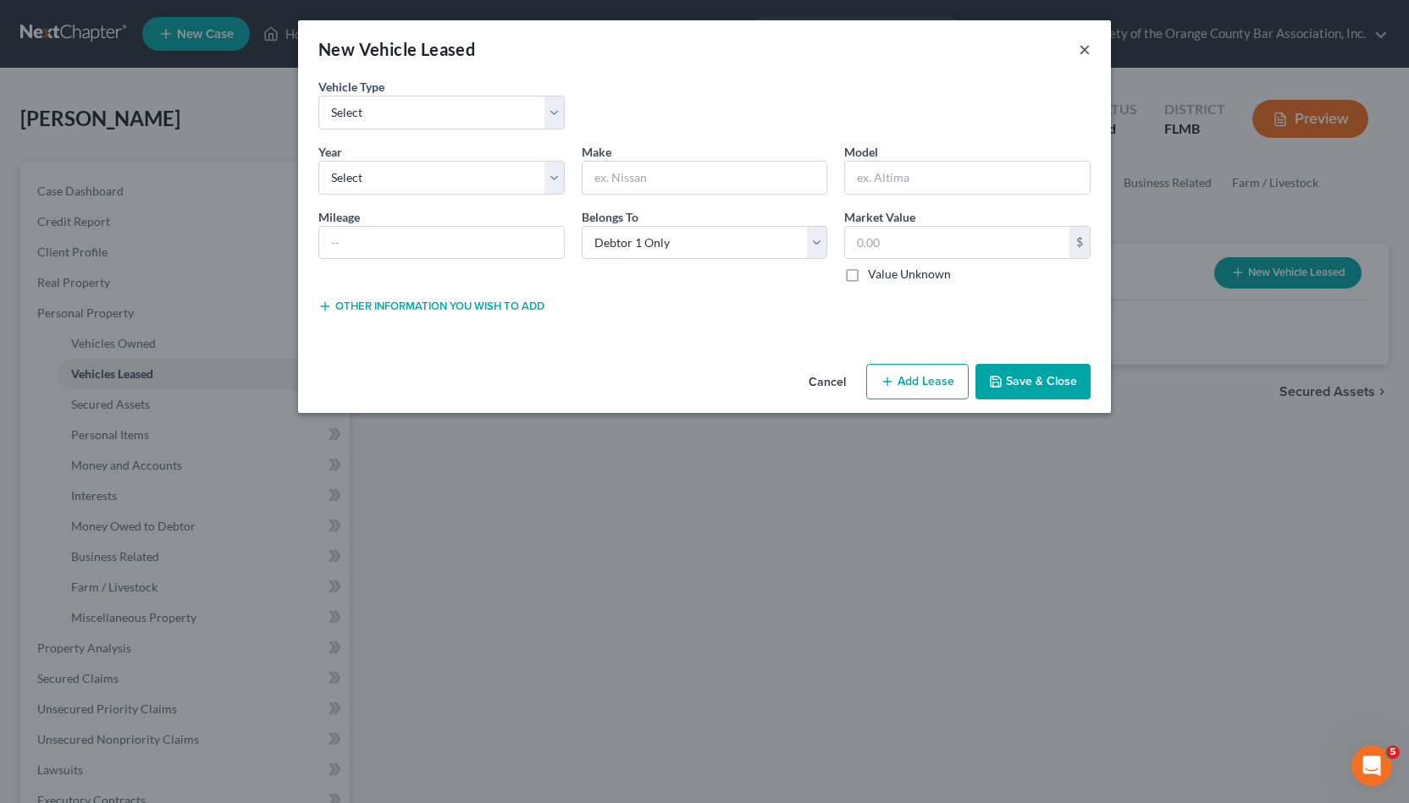
click at [701, 50] on button "×" at bounding box center [1085, 49] width 12 height 20
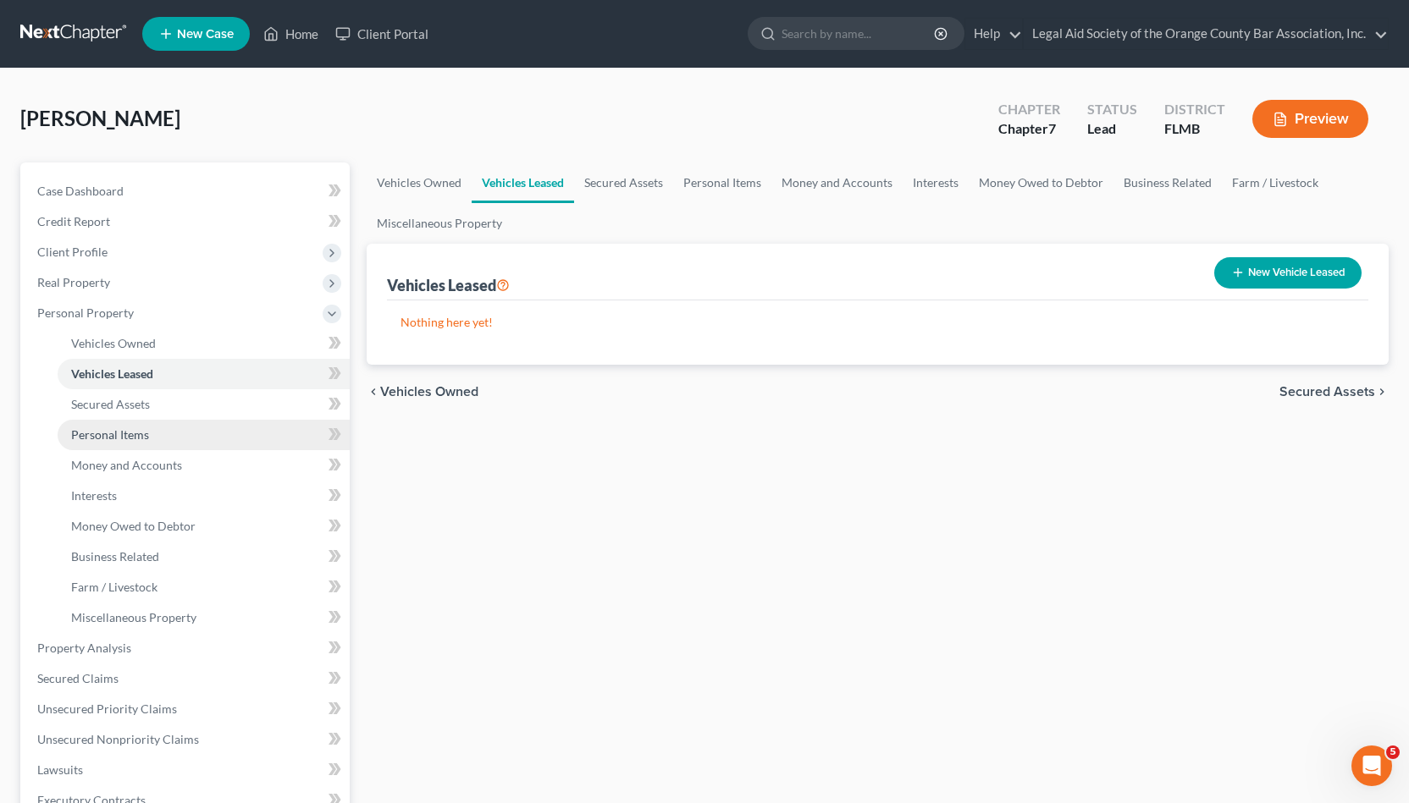
click at [213, 437] on link "Personal Items" at bounding box center [204, 435] width 292 height 30
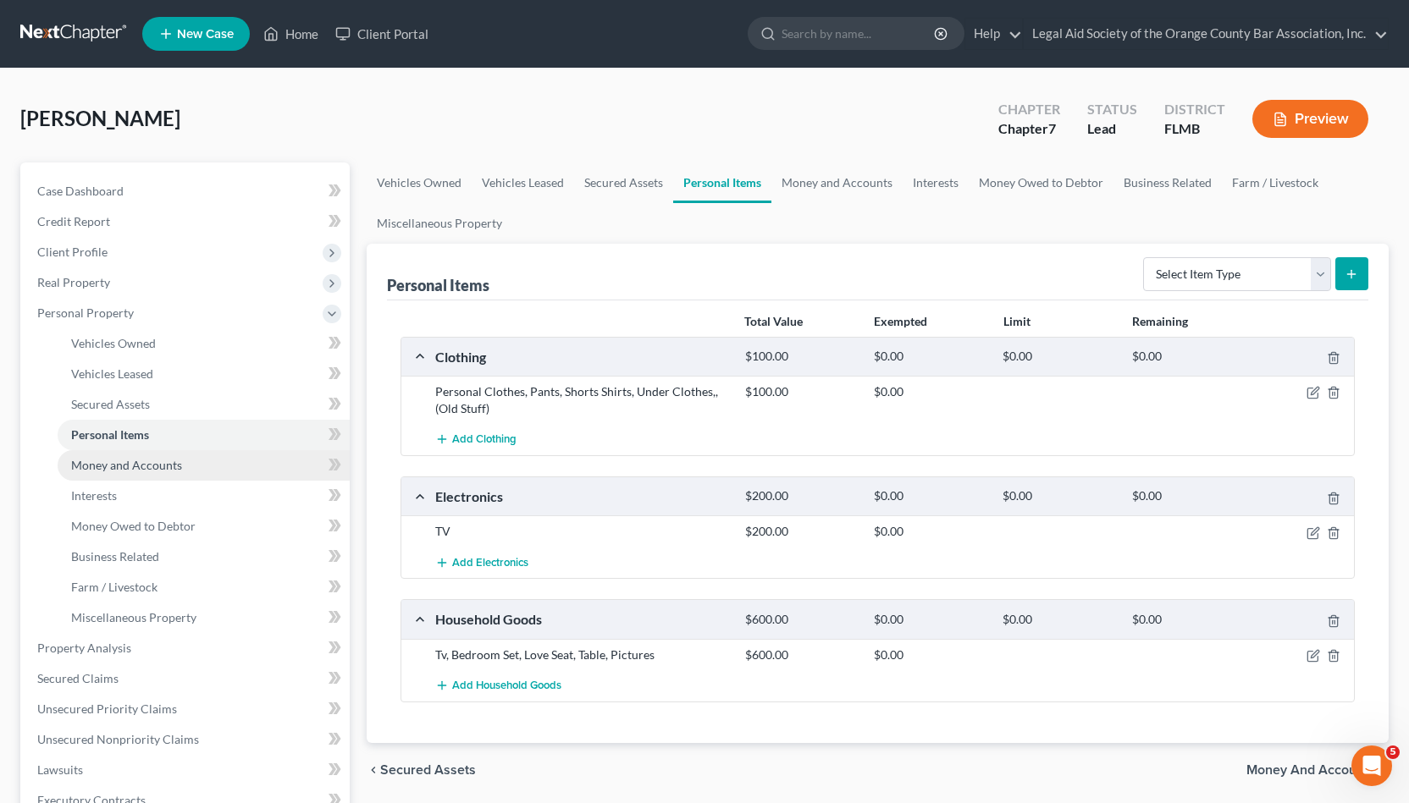
click at [213, 463] on link "Money and Accounts" at bounding box center [204, 465] width 292 height 30
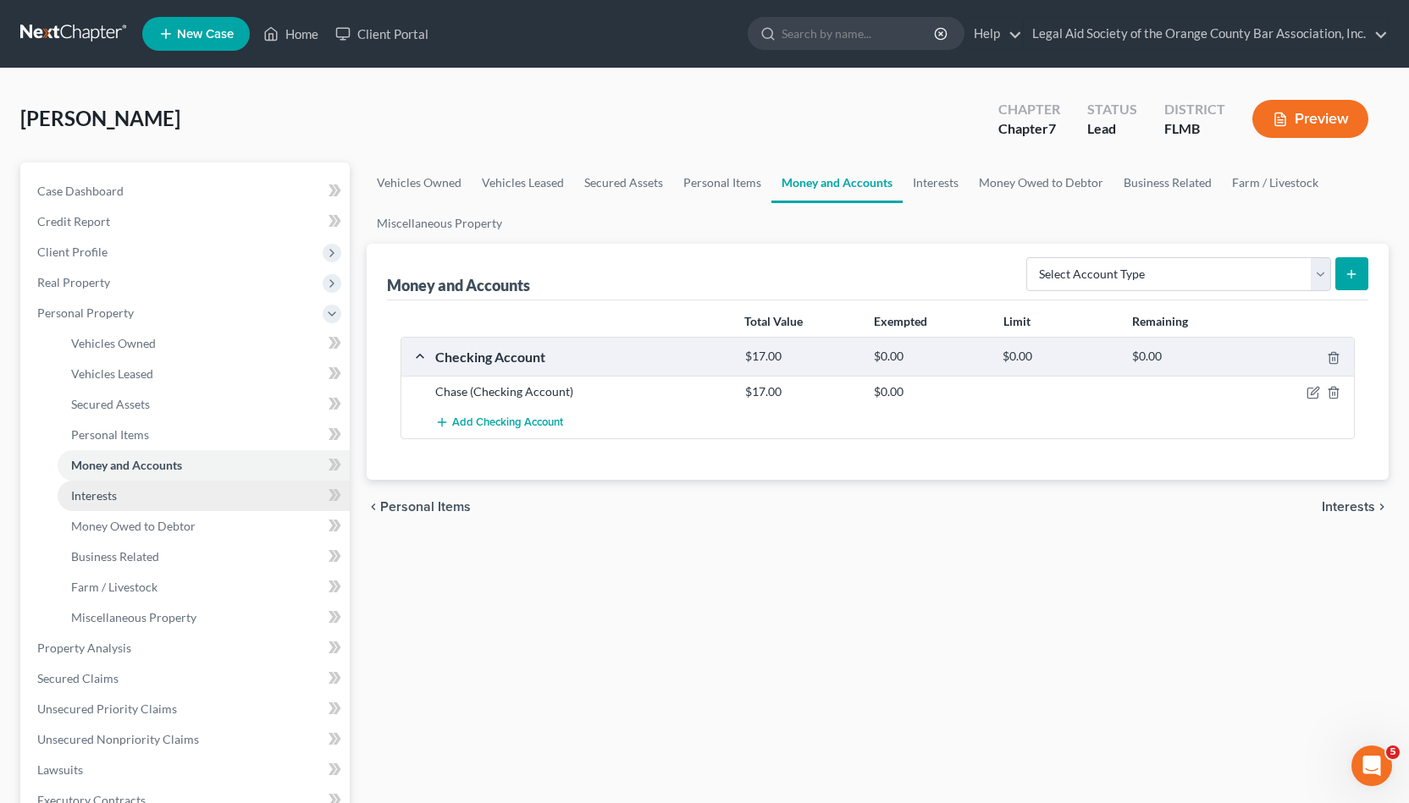
click at [209, 481] on link "Interests" at bounding box center [204, 496] width 292 height 30
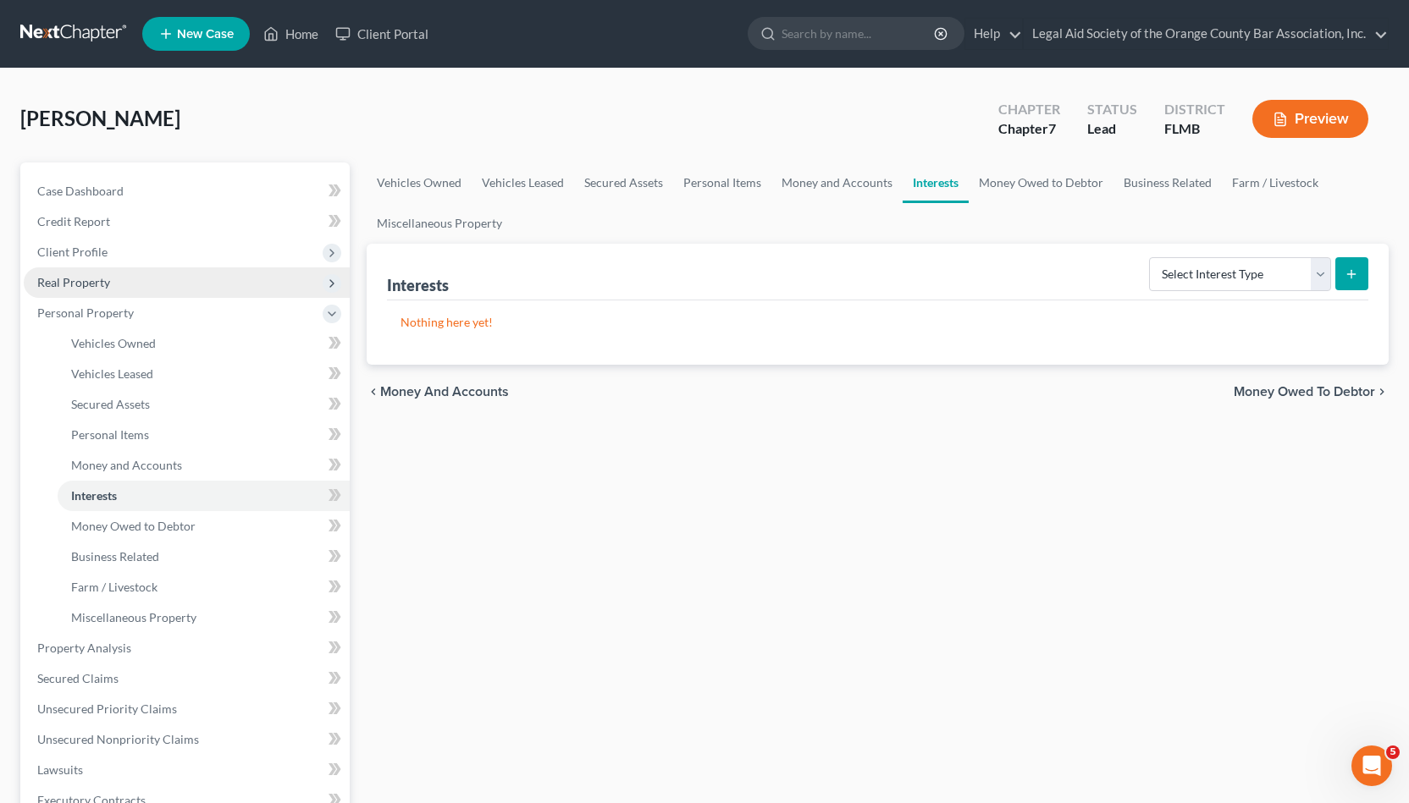
click at [182, 291] on span "Real Property" at bounding box center [187, 283] width 326 height 30
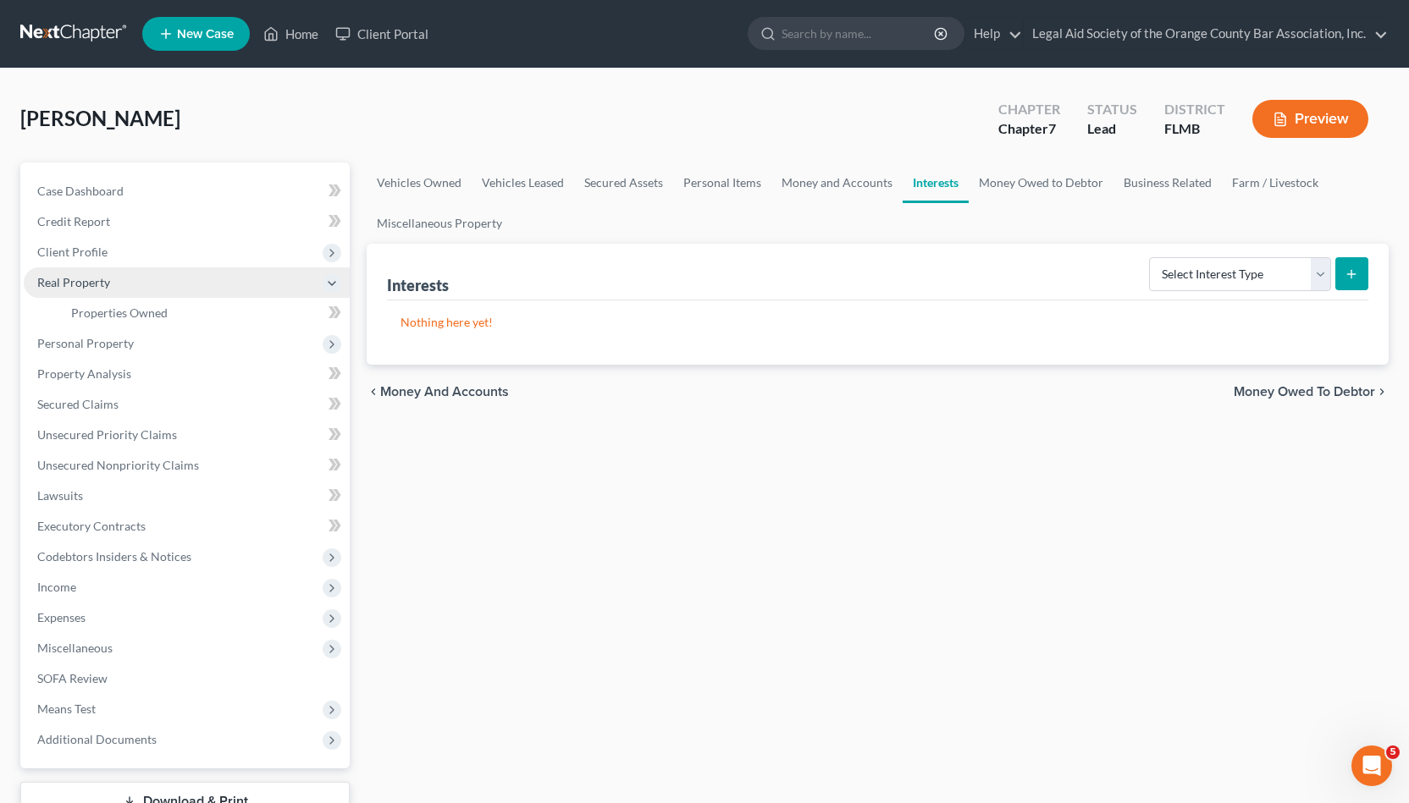
click at [193, 272] on span "Real Property" at bounding box center [187, 283] width 326 height 30
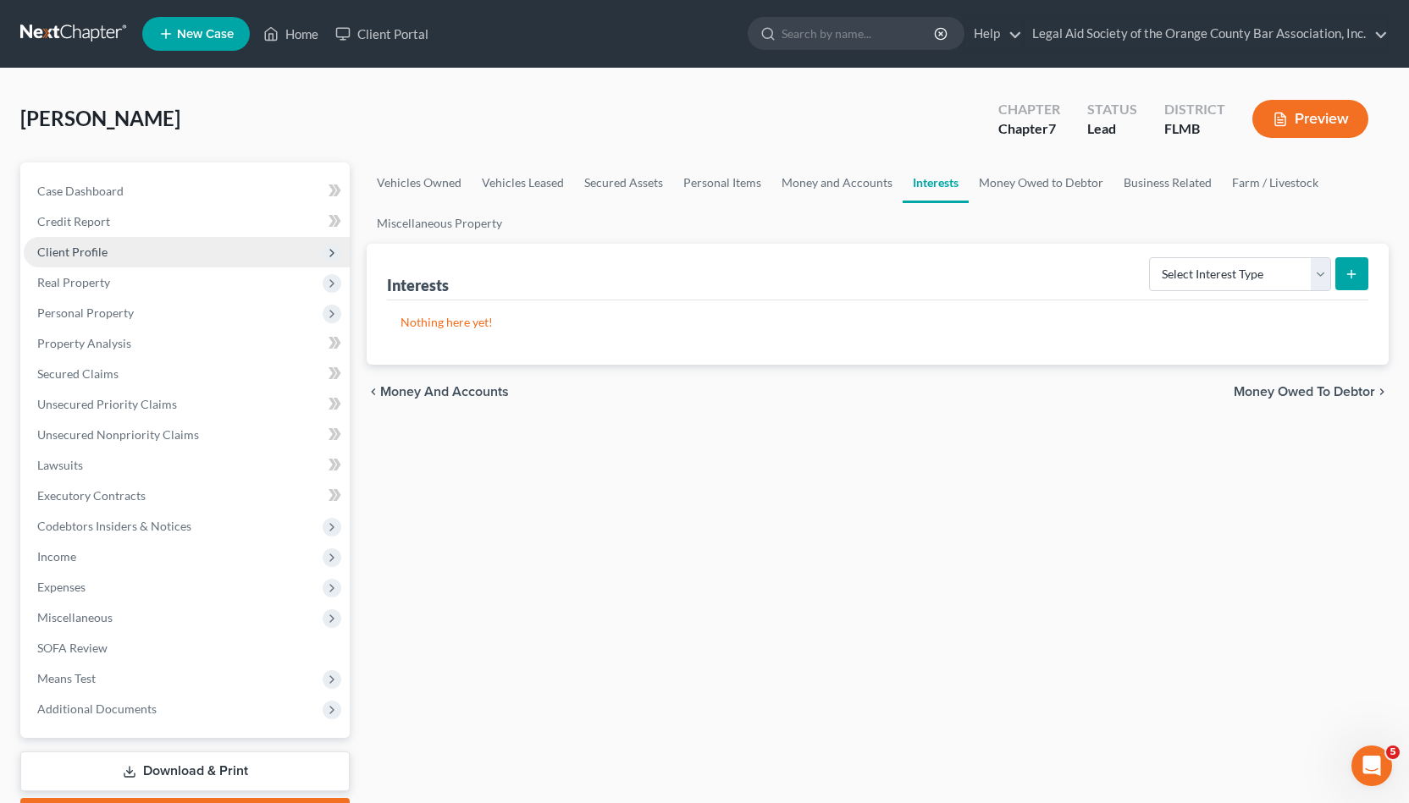
click at [196, 263] on span "Client Profile" at bounding box center [187, 252] width 326 height 30
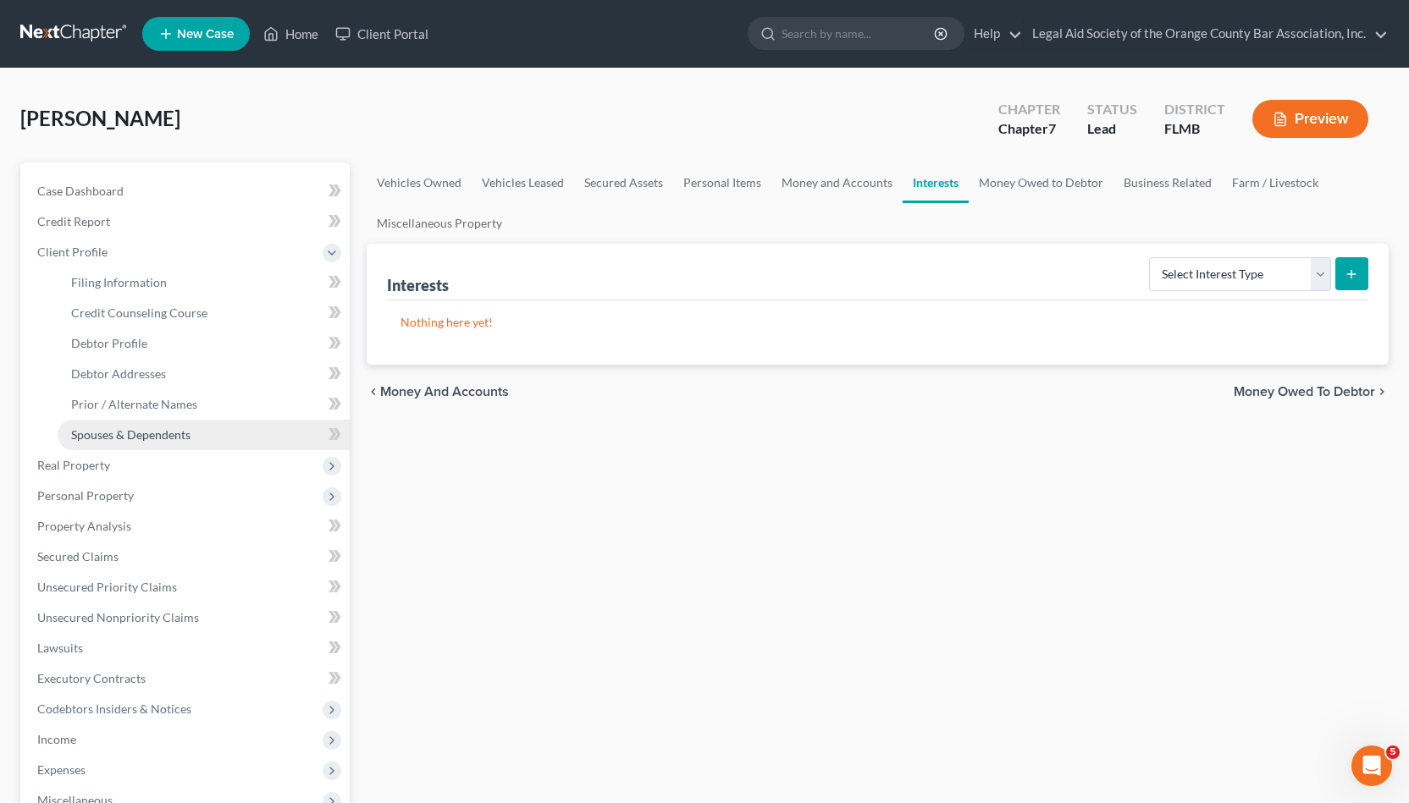
click at [183, 441] on link "Spouses & Dependents" at bounding box center [204, 435] width 292 height 30
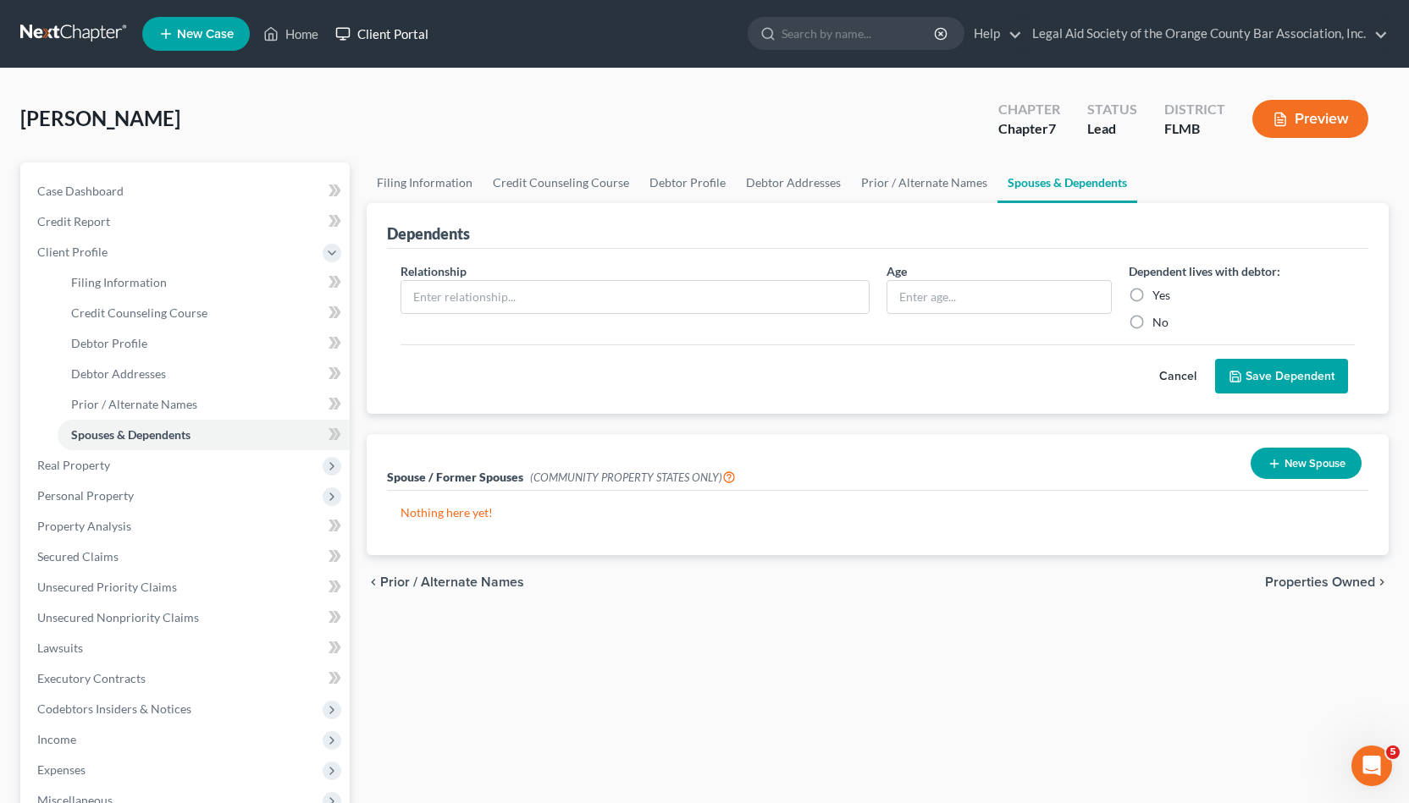
click at [395, 36] on link "Client Portal" at bounding box center [382, 34] width 110 height 30
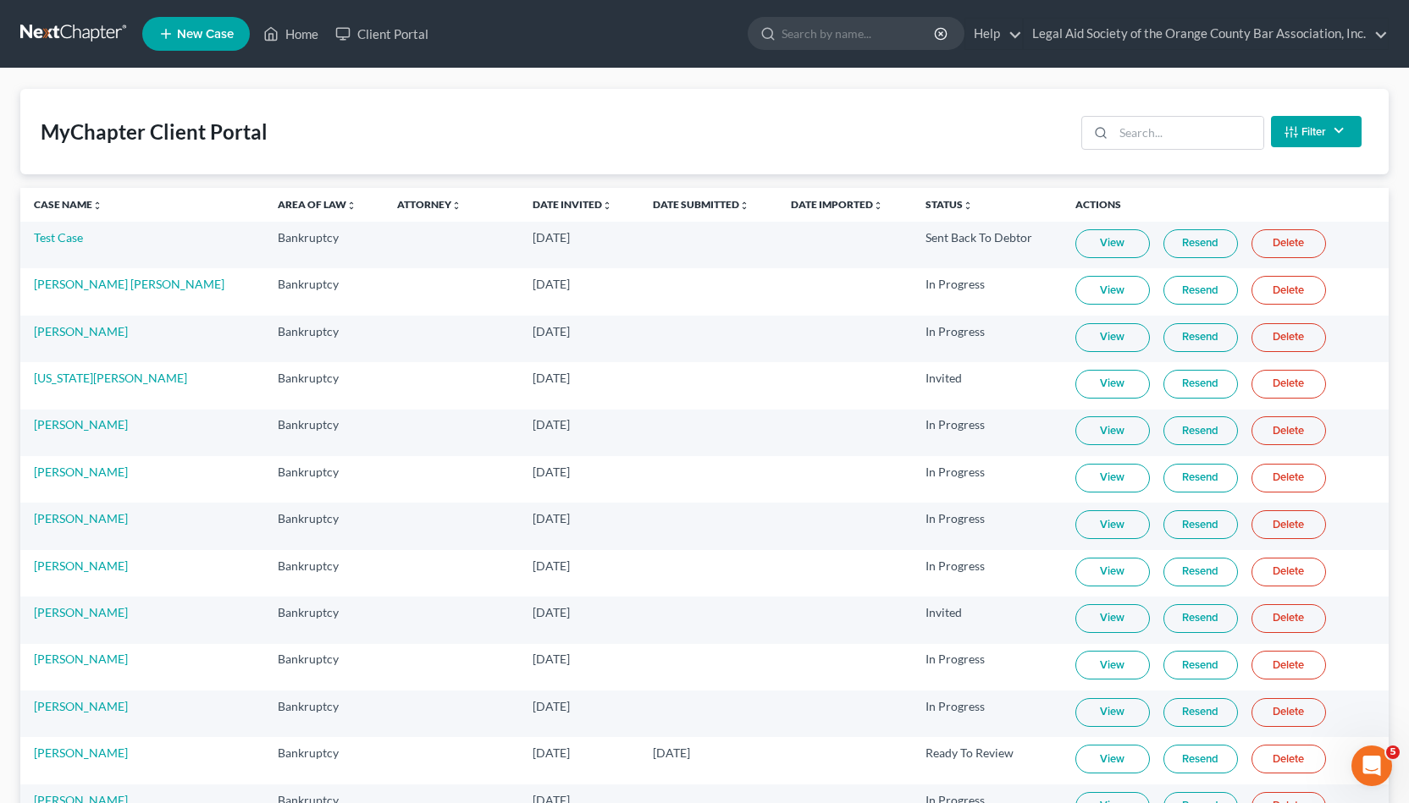
click at [666, 213] on th "Date Submitted unfold_more expand_more expand_less" at bounding box center [708, 205] width 139 height 34
click at [666, 200] on link "Date Submitted unfold_more expand_more expand_less" at bounding box center [701, 204] width 97 height 13
click at [666, 200] on link "Date Submitted unfold_more expand_more expand_less" at bounding box center [701, 204] width 98 height 13
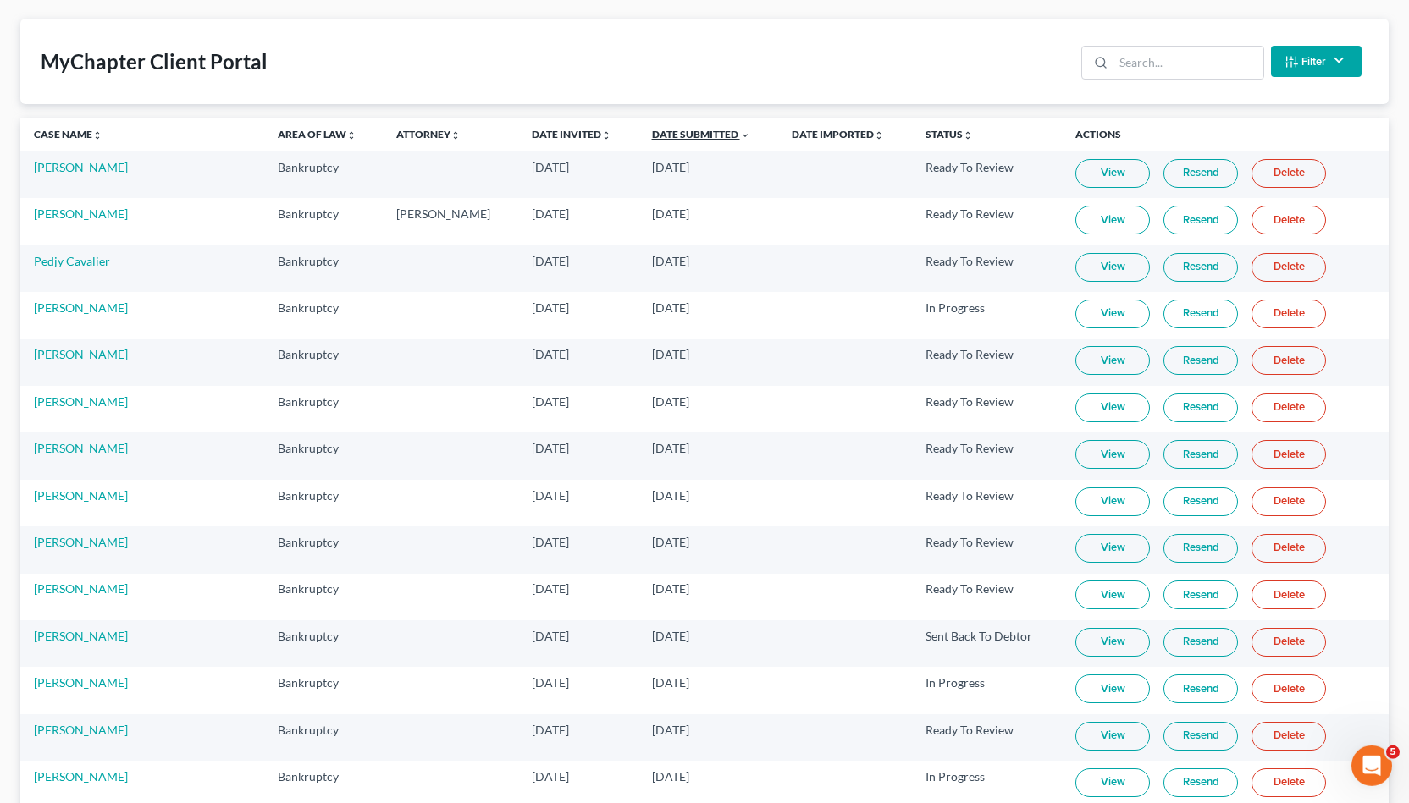
scroll to position [93, 0]
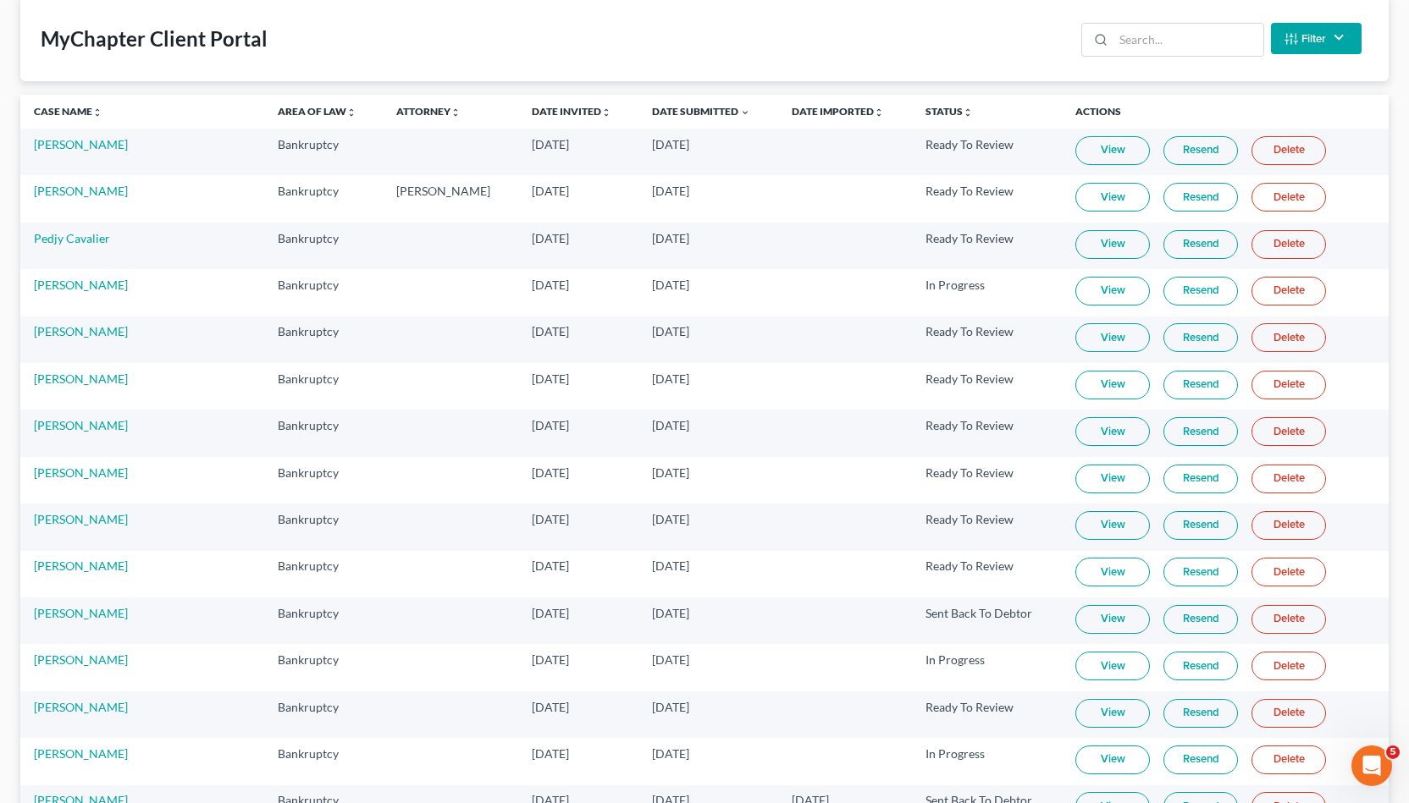
click at [148, 381] on td "[PERSON_NAME]" at bounding box center [142, 386] width 244 height 47
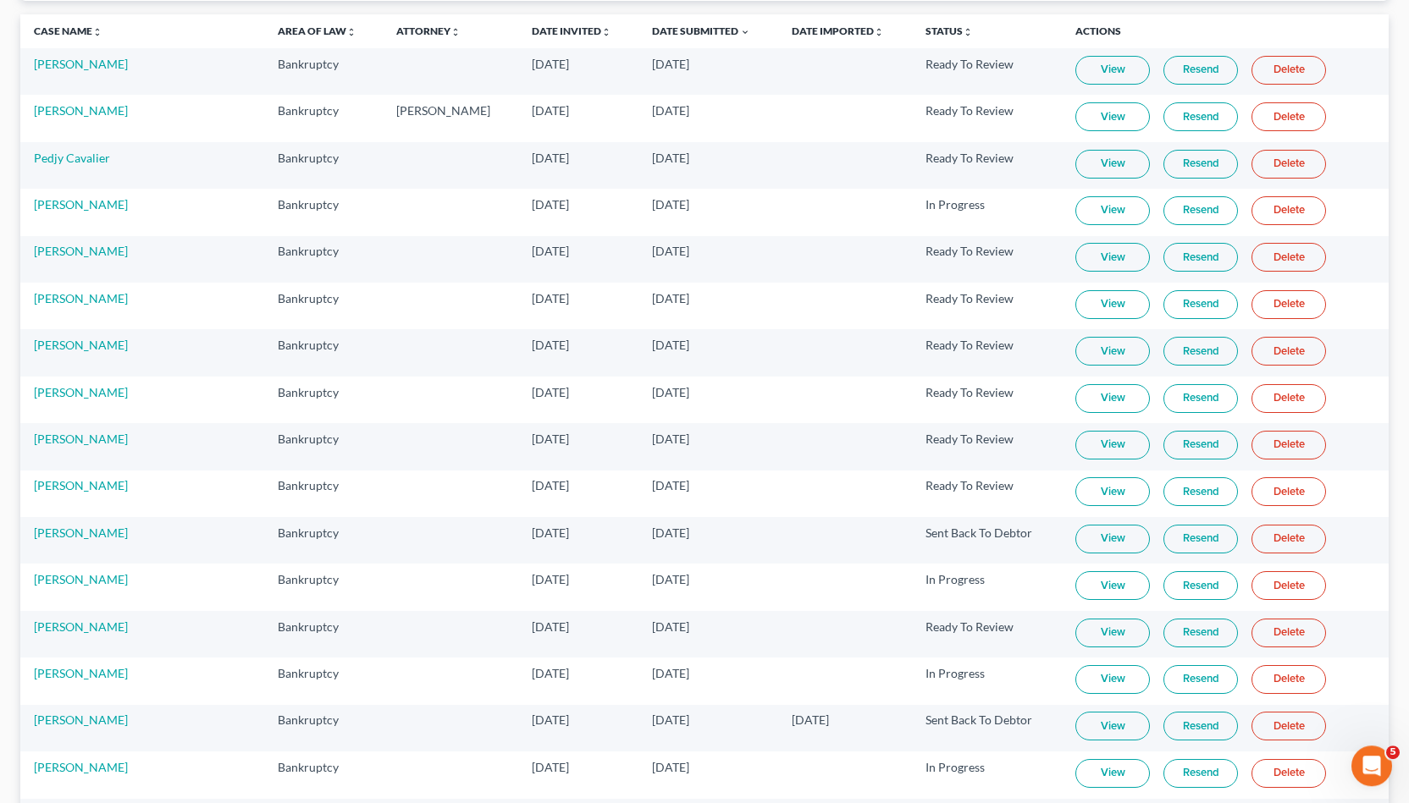
scroll to position [175, 0]
click at [701, 529] on link "View" at bounding box center [1112, 537] width 75 height 29
click at [701, 303] on link "View" at bounding box center [1112, 303] width 75 height 29
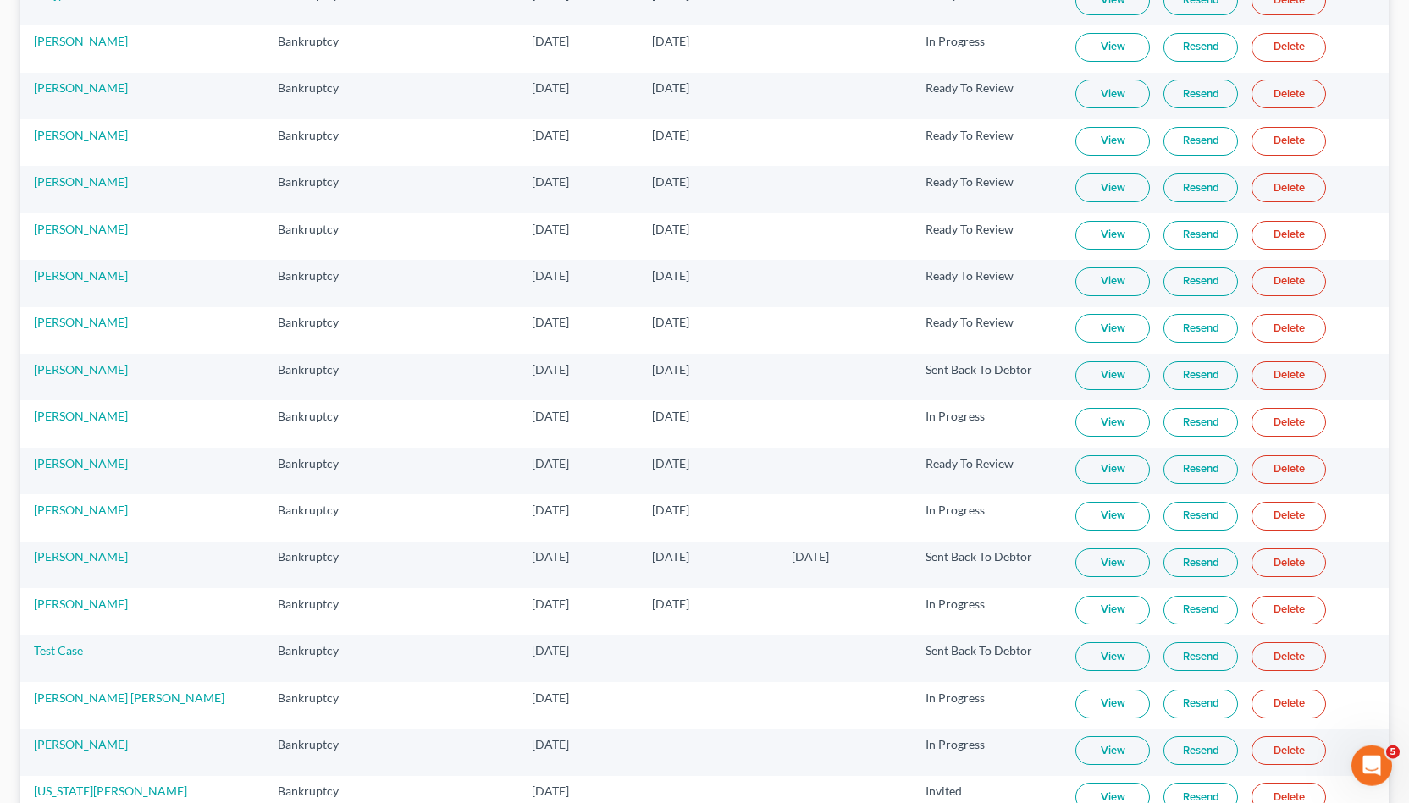
scroll to position [0, 0]
